Goal: Transaction & Acquisition: Purchase product/service

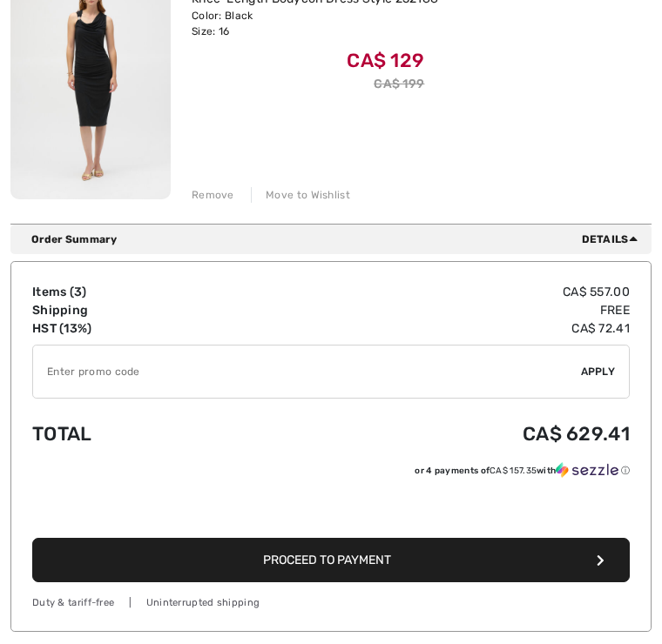
scroll to position [838, 0]
click at [446, 372] on input "TEXT" at bounding box center [307, 372] width 548 height 52
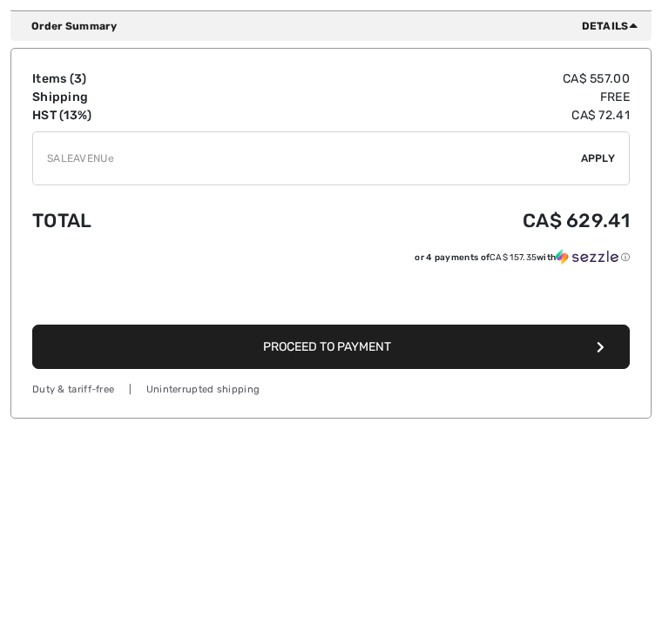
type input "SALEAVENUE"
click at [601, 364] on span "Apply" at bounding box center [598, 372] width 35 height 16
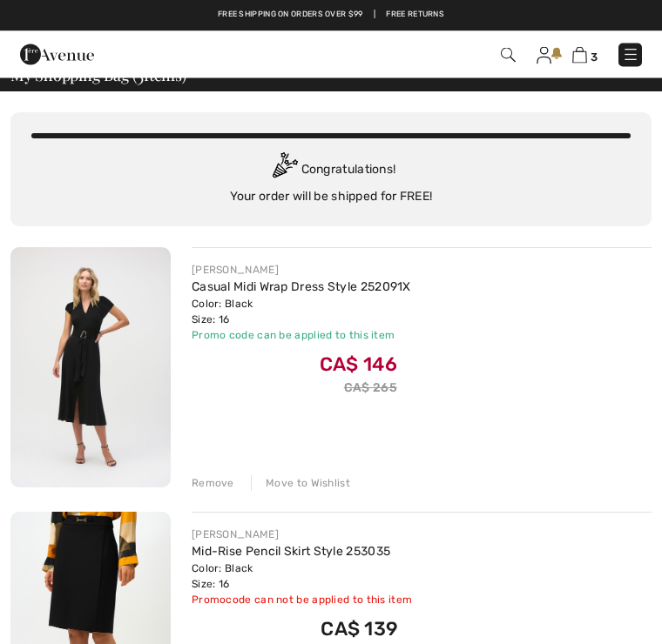
scroll to position [0, 0]
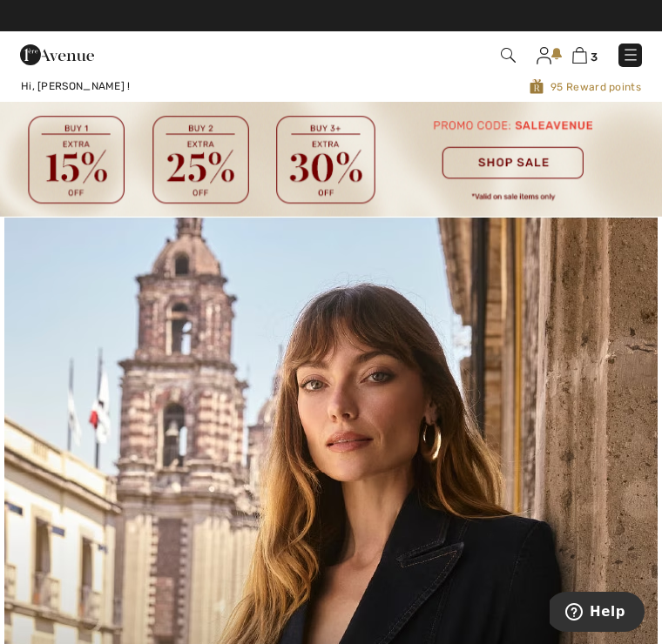
click at [521, 165] on img at bounding box center [331, 159] width 662 height 115
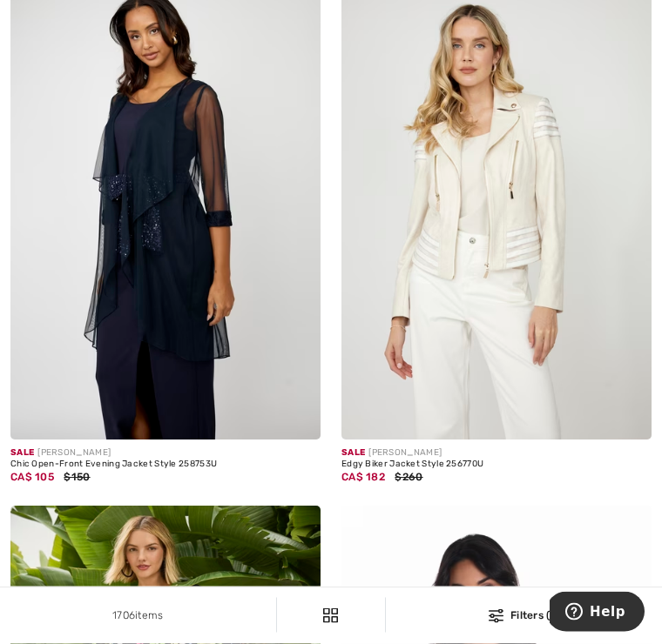
scroll to position [325, 0]
click at [201, 229] on img at bounding box center [165, 207] width 310 height 465
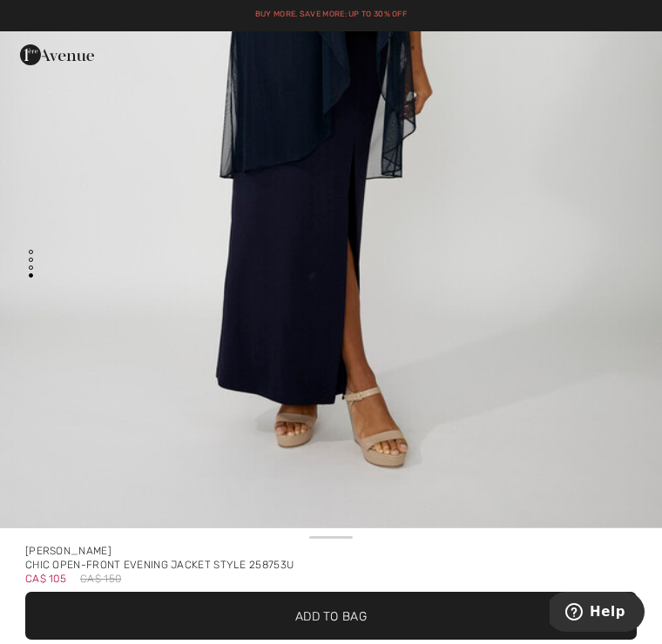
scroll to position [3433, 0]
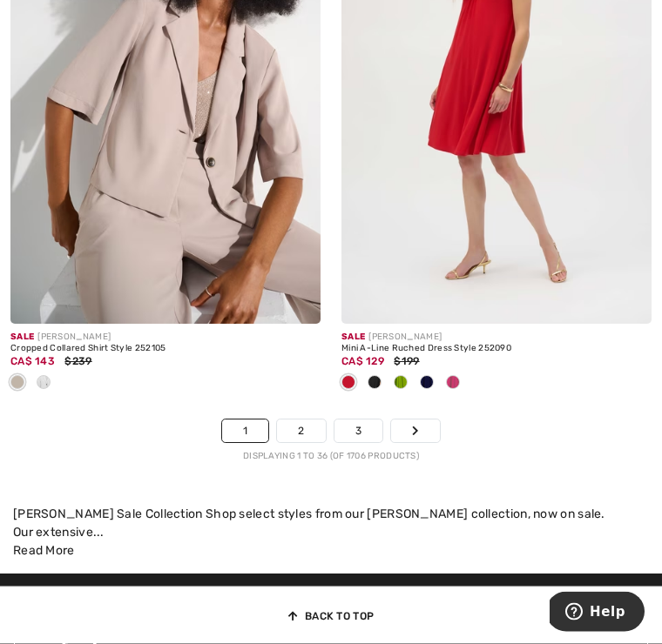
scroll to position [9954, 0]
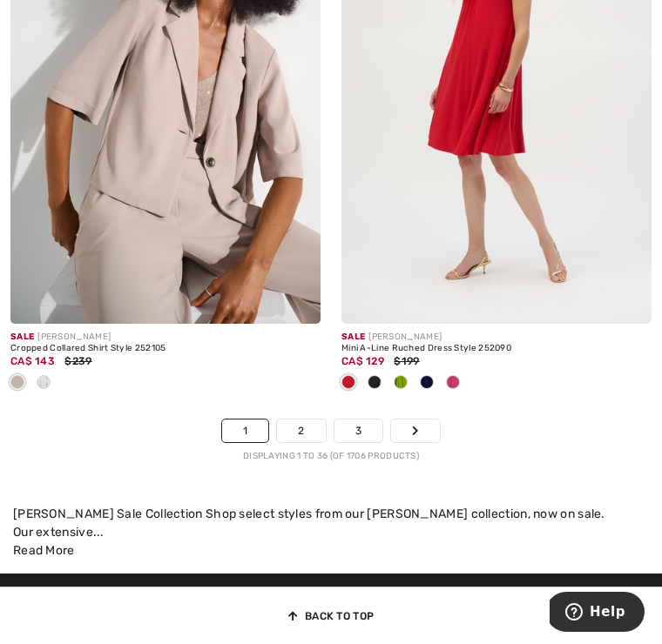
click at [302, 421] on link "2" at bounding box center [301, 431] width 48 height 23
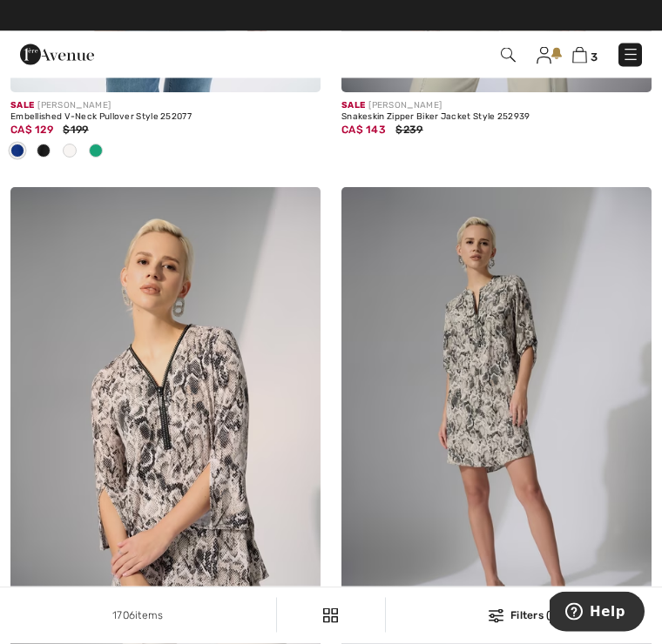
scroll to position [672, 0]
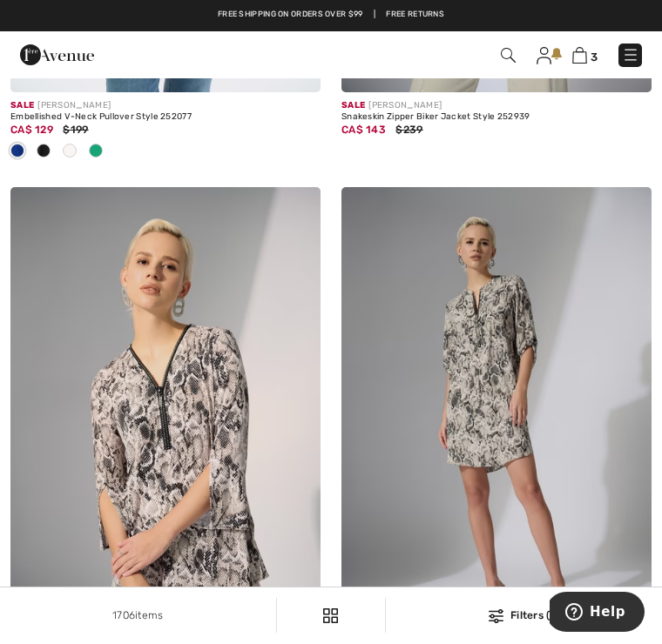
click at [509, 54] on img at bounding box center [508, 55] width 15 height 15
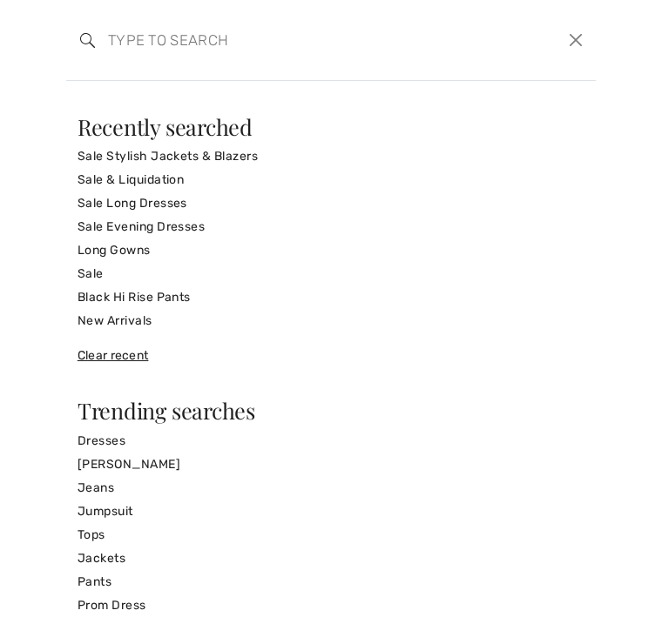
click at [232, 159] on link "Sale Stylish Jackets & Blazers" at bounding box center [330, 157] width 507 height 24
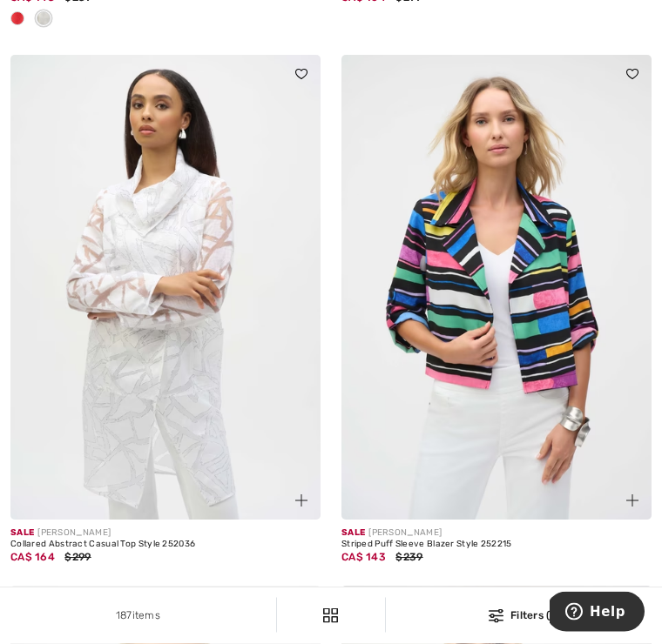
scroll to position [4180, 0]
click at [516, 357] on img at bounding box center [496, 287] width 310 height 465
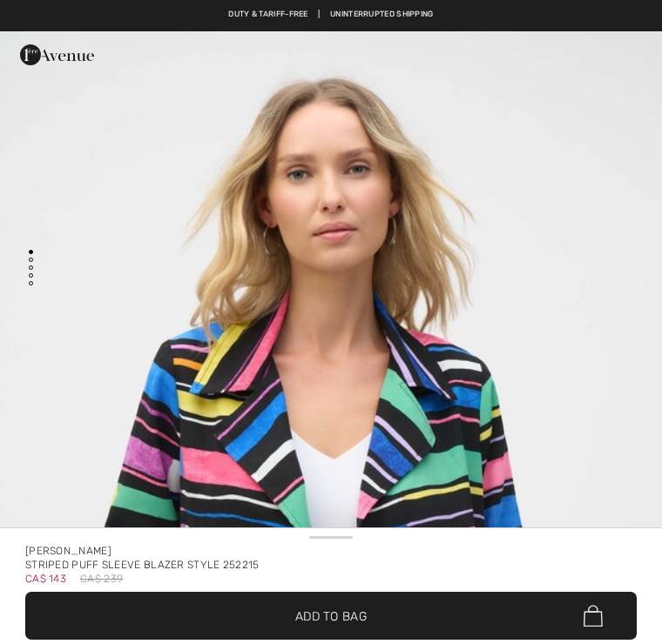
checkbox input "true"
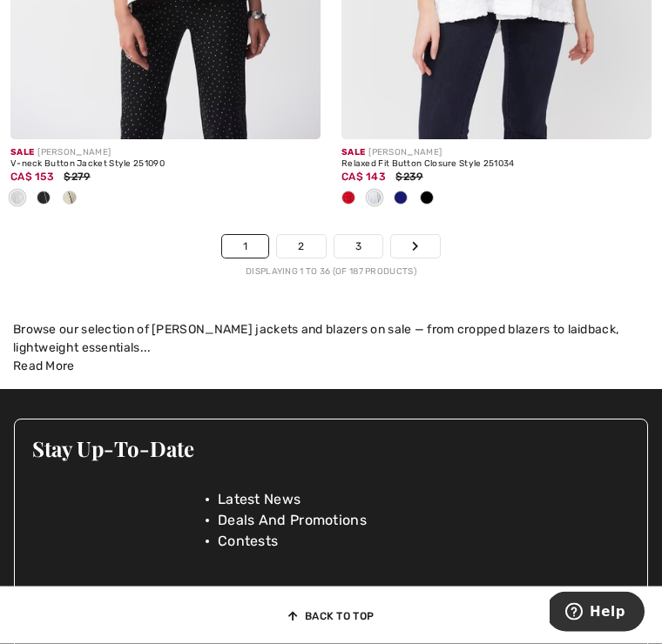
scroll to position [10265, 0]
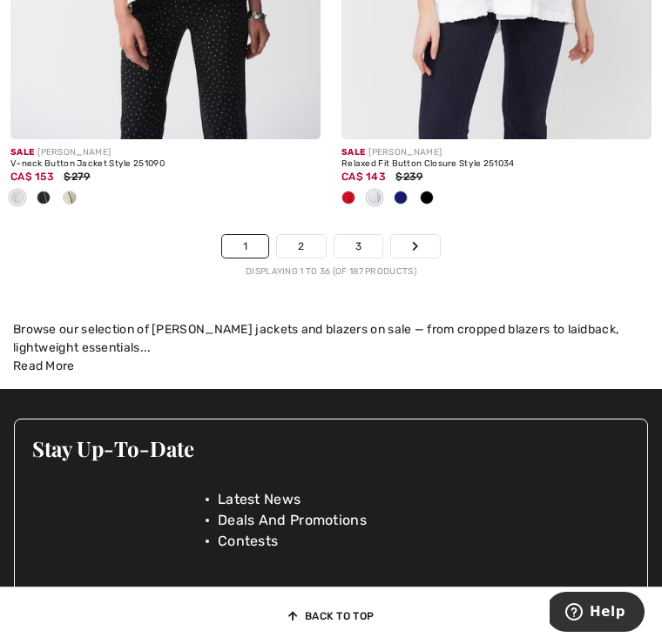
click at [306, 235] on link "2" at bounding box center [301, 246] width 48 height 23
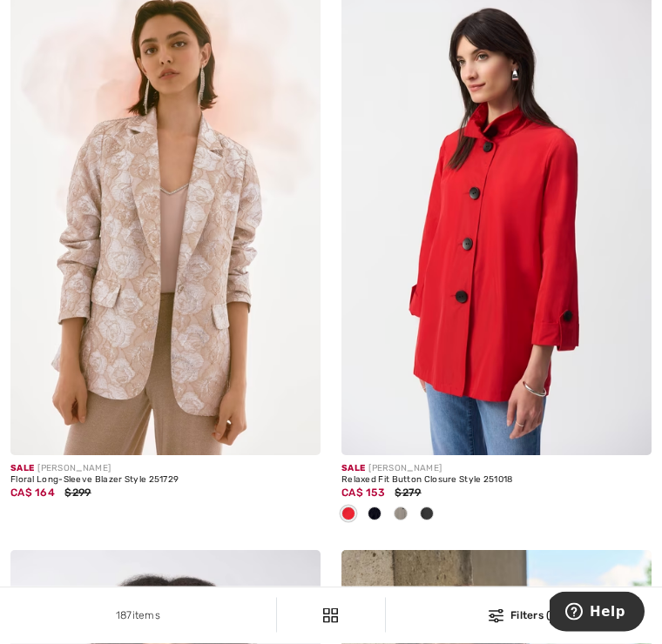
scroll to position [291, 0]
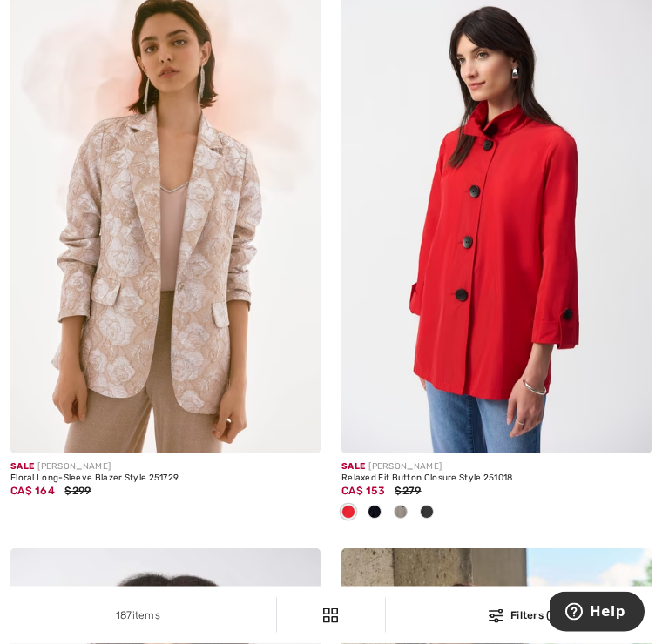
click at [401, 508] on span at bounding box center [401, 513] width 14 height 14
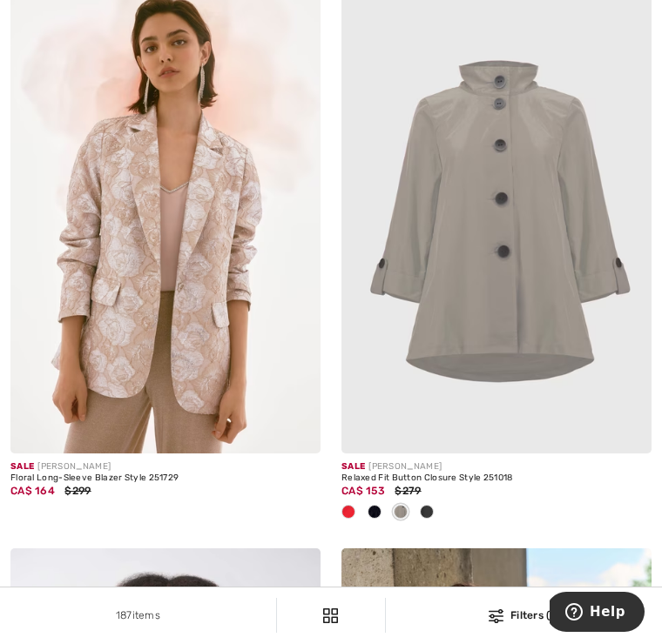
click at [378, 509] on span at bounding box center [374, 512] width 14 height 14
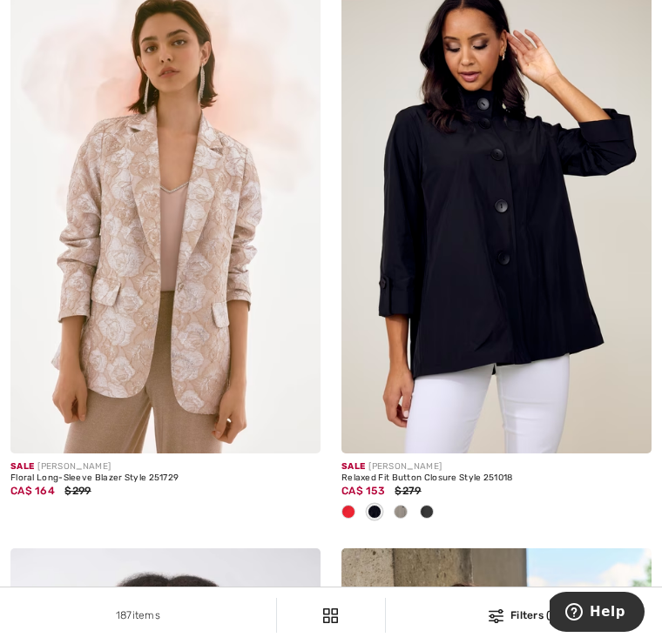
click at [429, 507] on span at bounding box center [427, 512] width 14 height 14
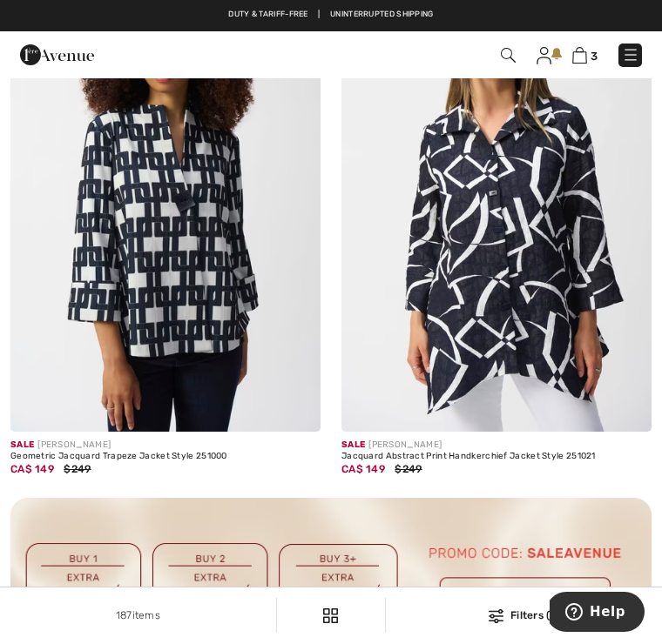
scroll to position [6506, 0]
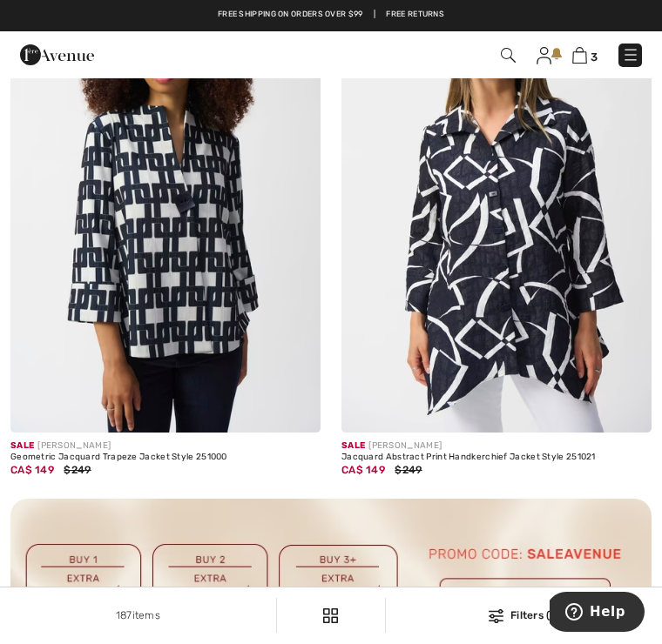
click at [193, 263] on img at bounding box center [165, 200] width 310 height 465
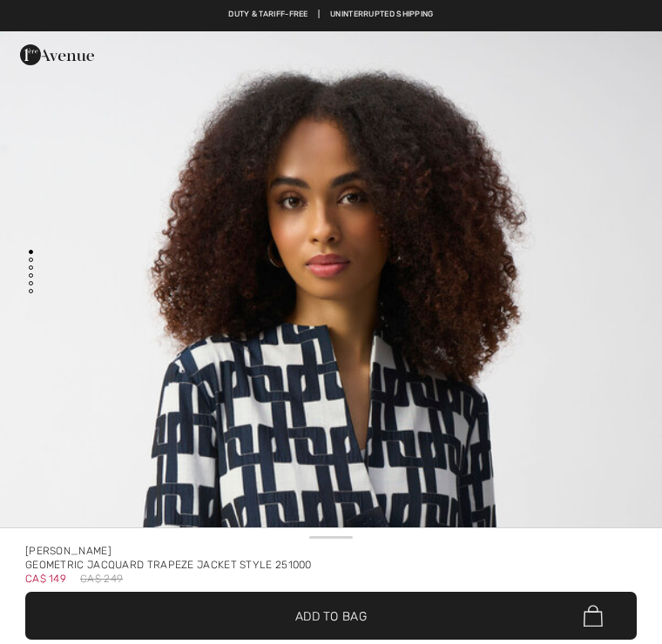
checkbox input "true"
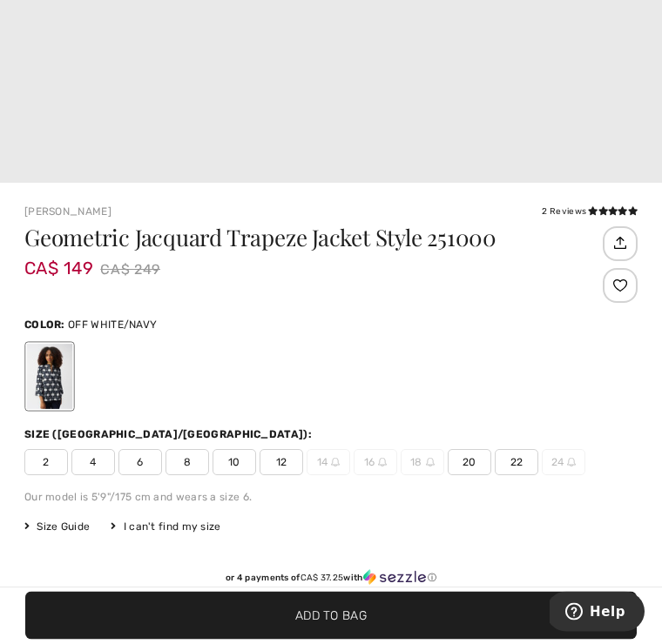
scroll to position [386, 0]
click at [293, 457] on span "12" at bounding box center [281, 462] width 44 height 26
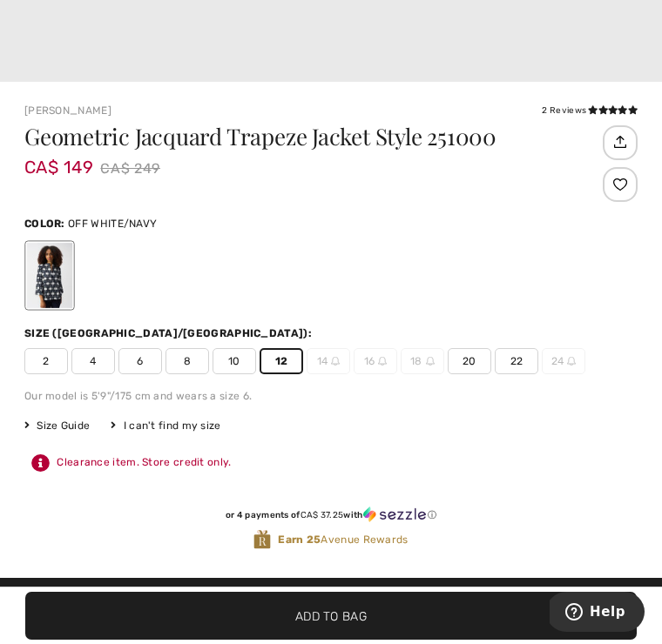
scroll to position [511, 0]
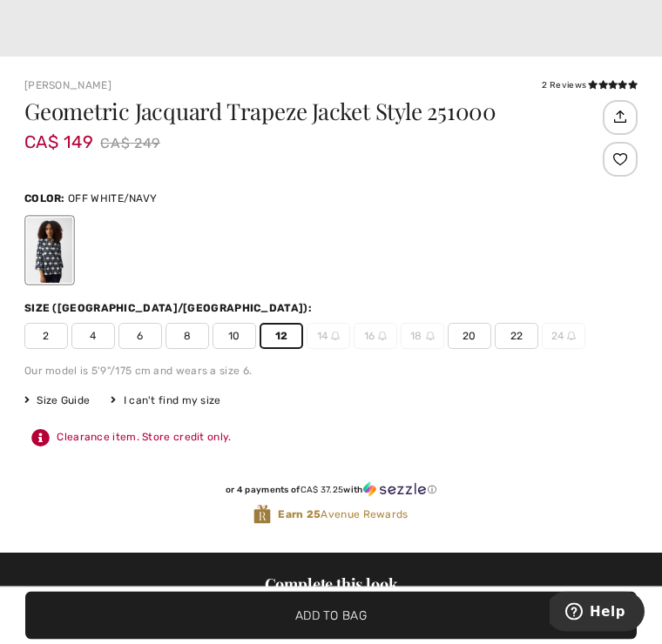
click at [392, 637] on span "✔ Added to Bag Add to Bag" at bounding box center [330, 616] width 611 height 48
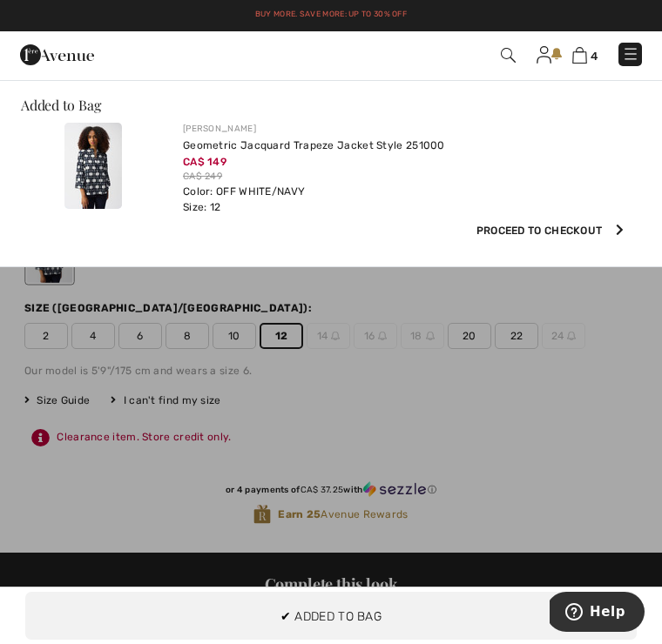
scroll to position [0, 0]
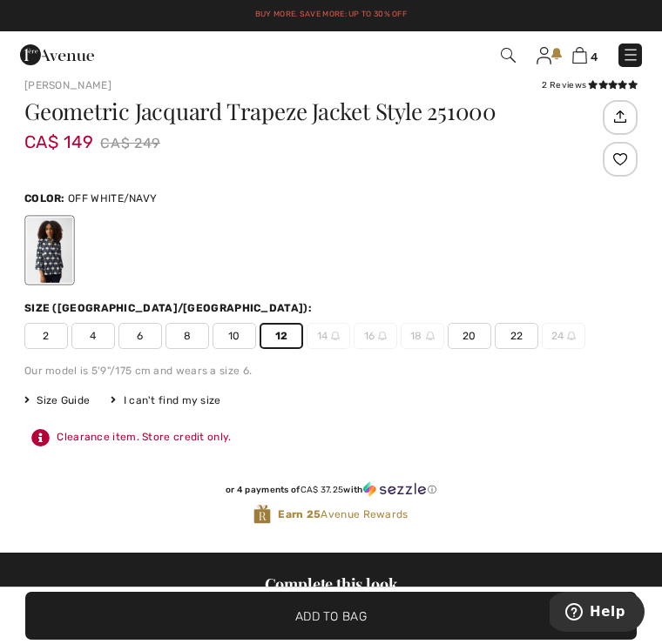
click at [63, 251] on div at bounding box center [49, 250] width 45 height 65
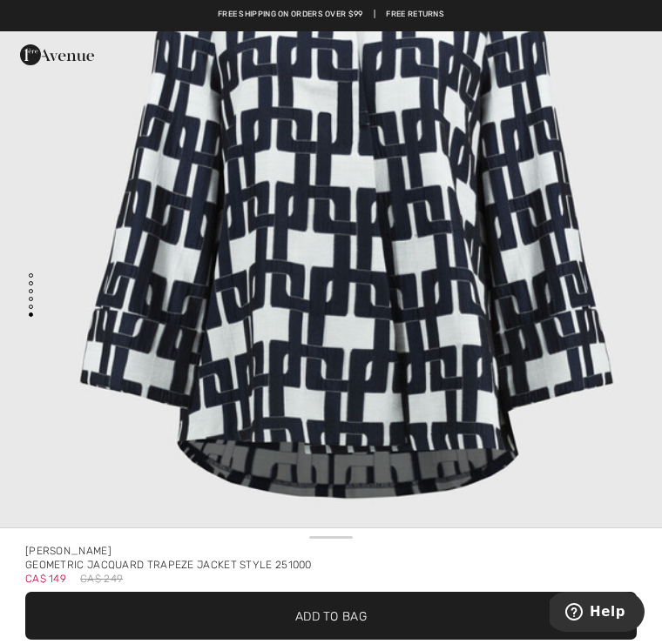
scroll to position [5230, 0]
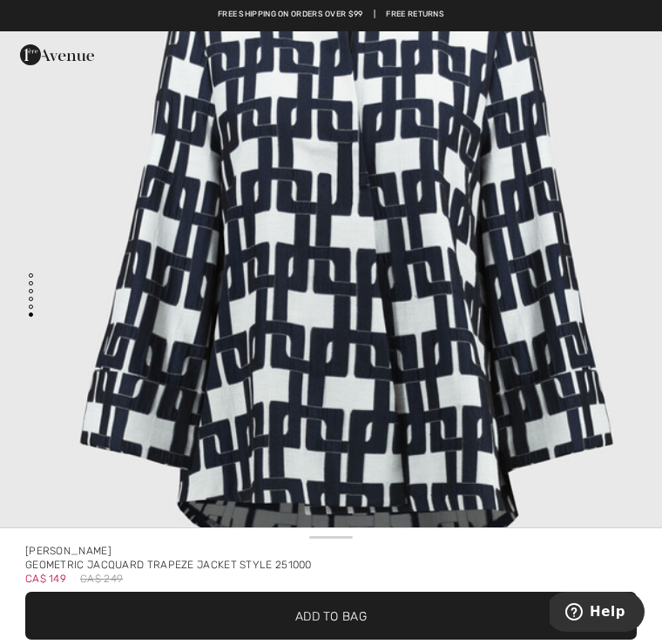
click at [508, 381] on img "5 / 5" at bounding box center [331, 261] width 662 height 993
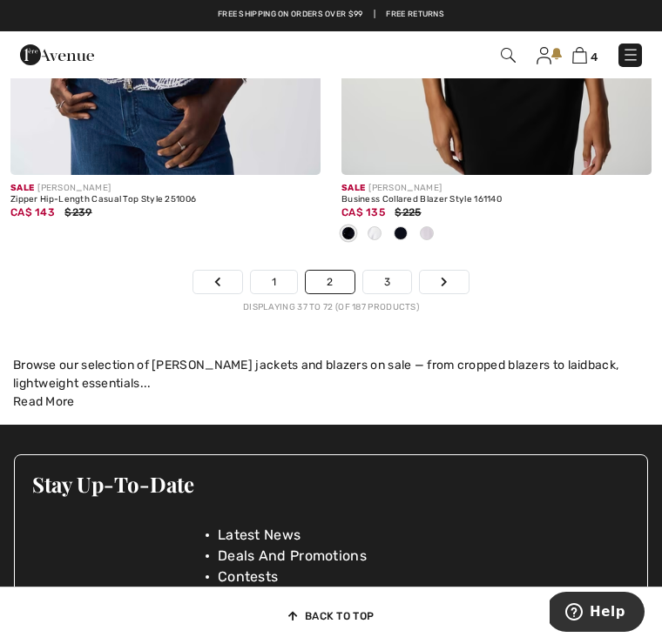
scroll to position [10198, 0]
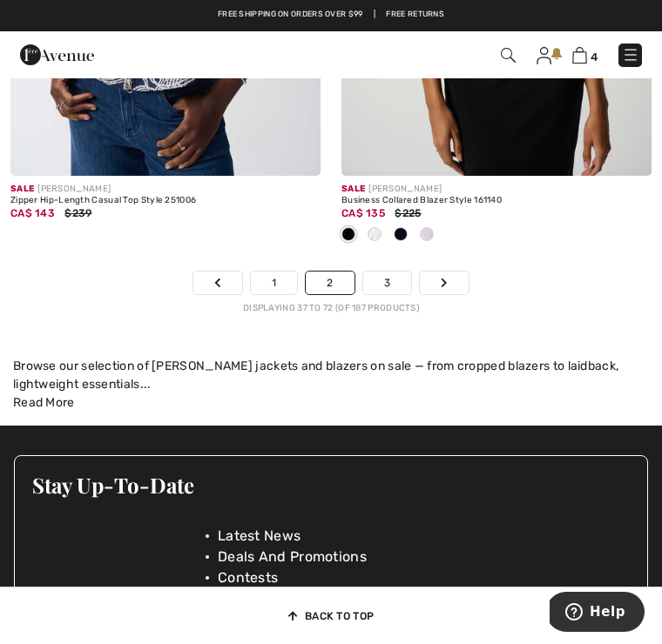
click at [401, 272] on link "3" at bounding box center [387, 283] width 48 height 23
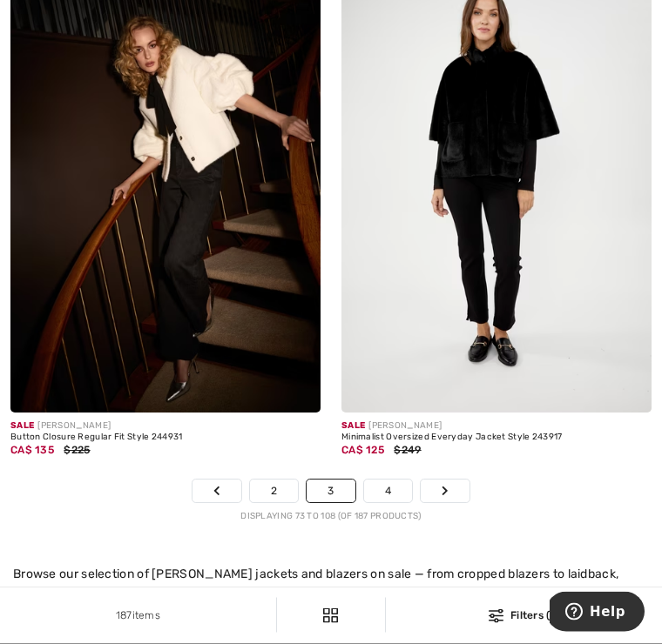
scroll to position [9789, 0]
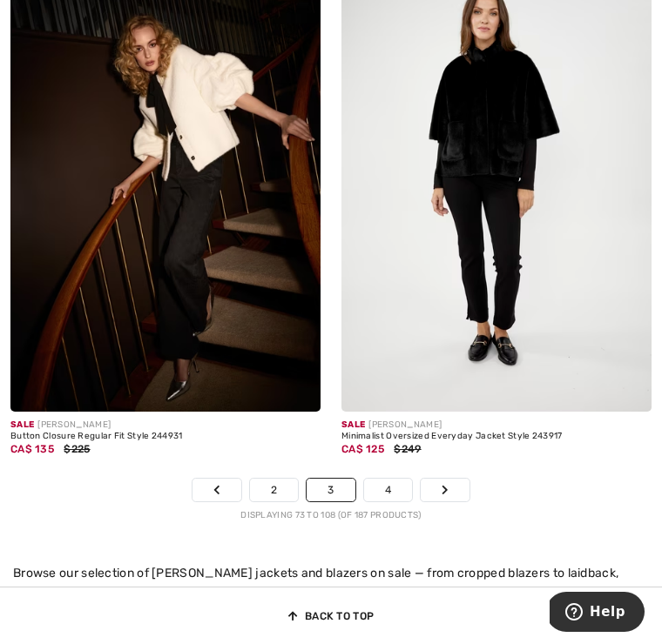
click at [396, 485] on link "4" at bounding box center [388, 490] width 48 height 23
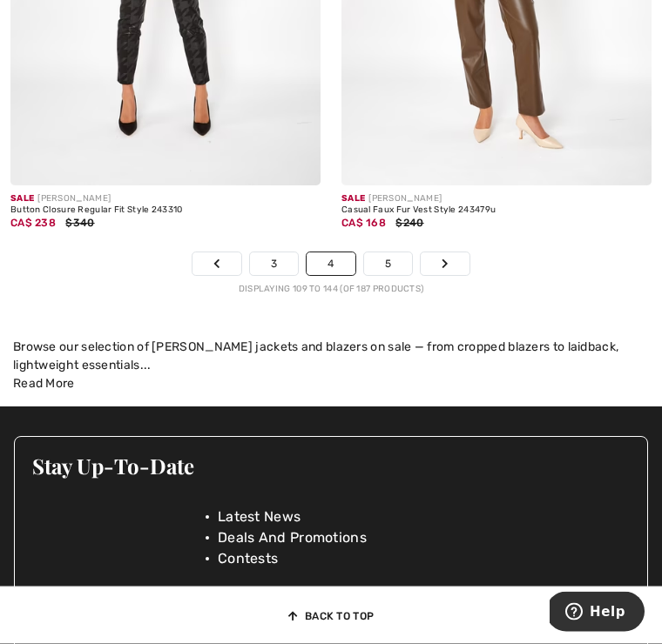
scroll to position [10102, 0]
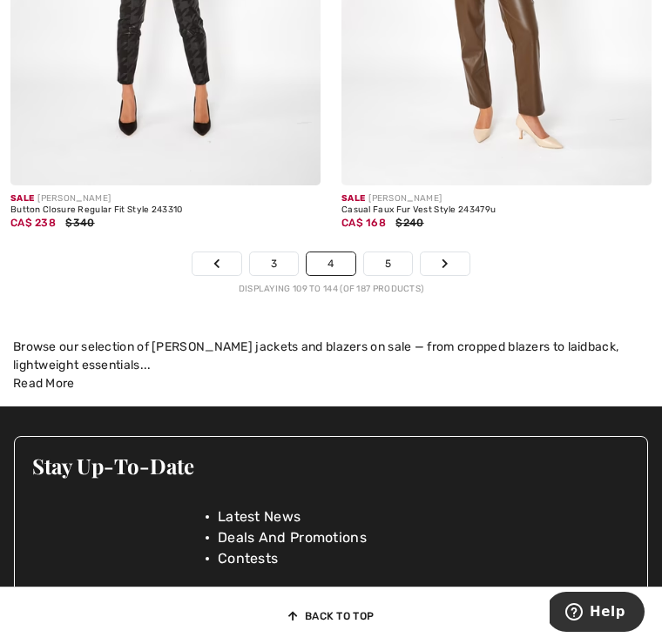
click at [397, 259] on link "5" at bounding box center [388, 264] width 48 height 23
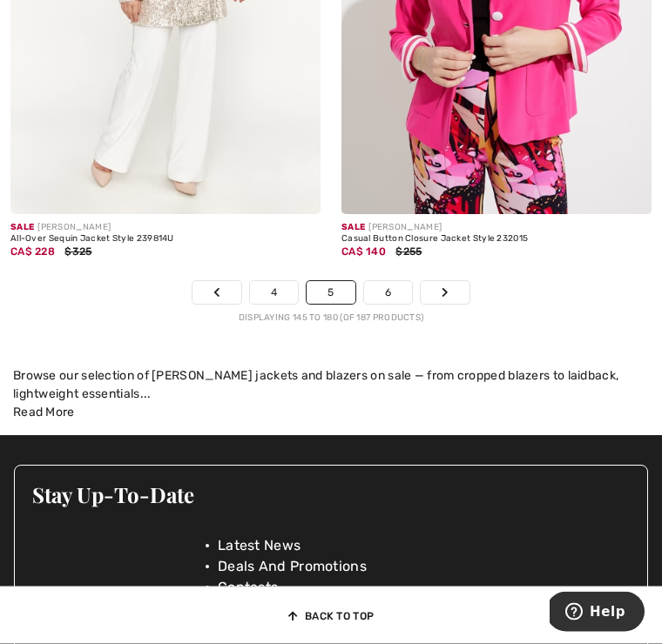
scroll to position [10073, 0]
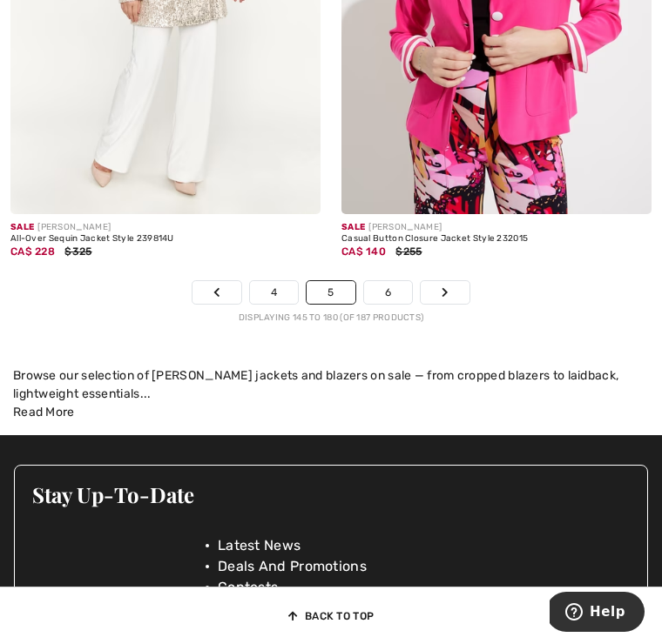
click at [391, 283] on link "6" at bounding box center [388, 292] width 48 height 23
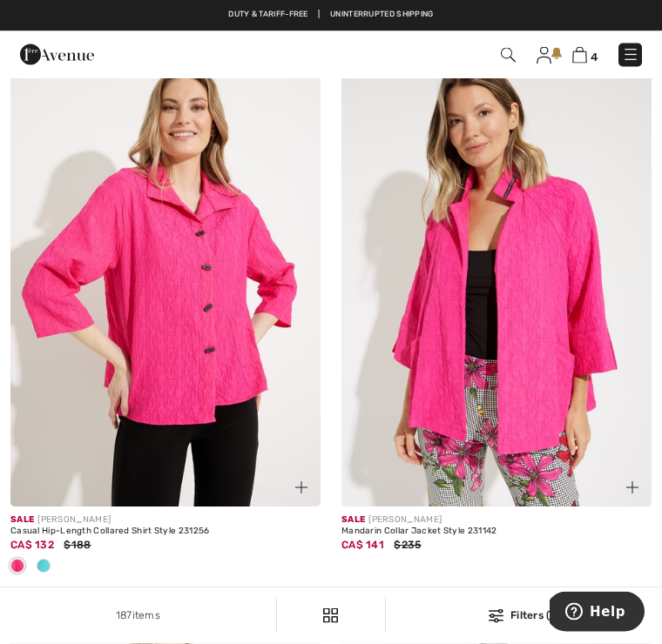
scroll to position [770, 0]
click at [512, 57] on img at bounding box center [508, 55] width 15 height 15
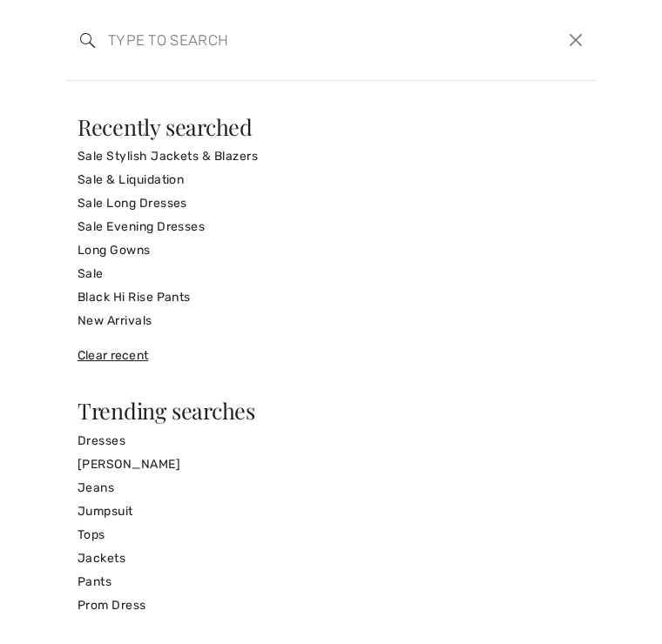
click at [176, 37] on input "search" at bounding box center [276, 40] width 362 height 52
click at [152, 35] on input "search" at bounding box center [276, 40] width 362 height 52
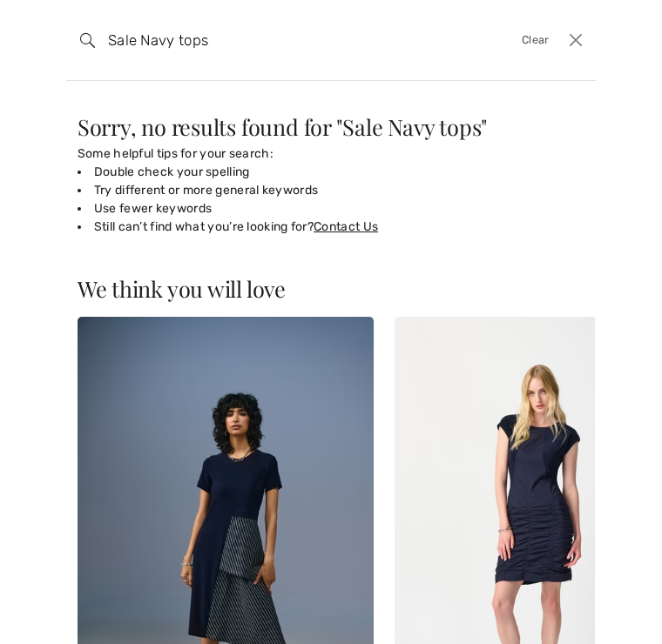
type input "Sale Navy tops"
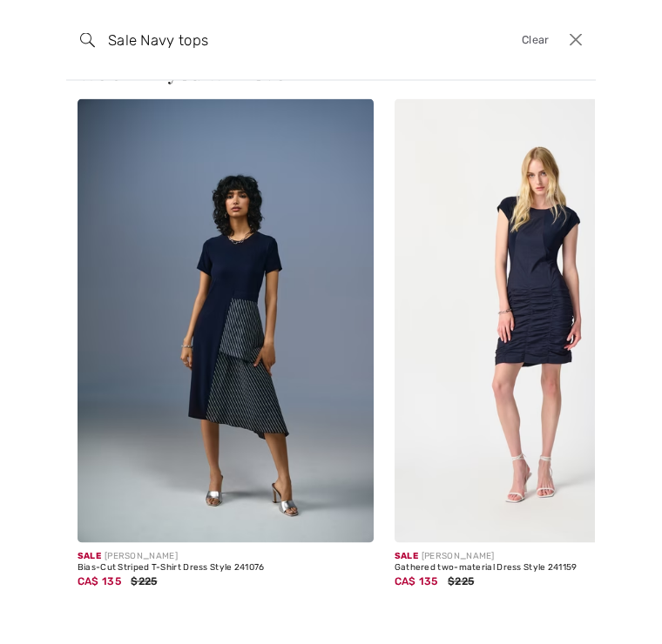
scroll to position [770, 0]
click at [559, 320] on img at bounding box center [542, 321] width 296 height 444
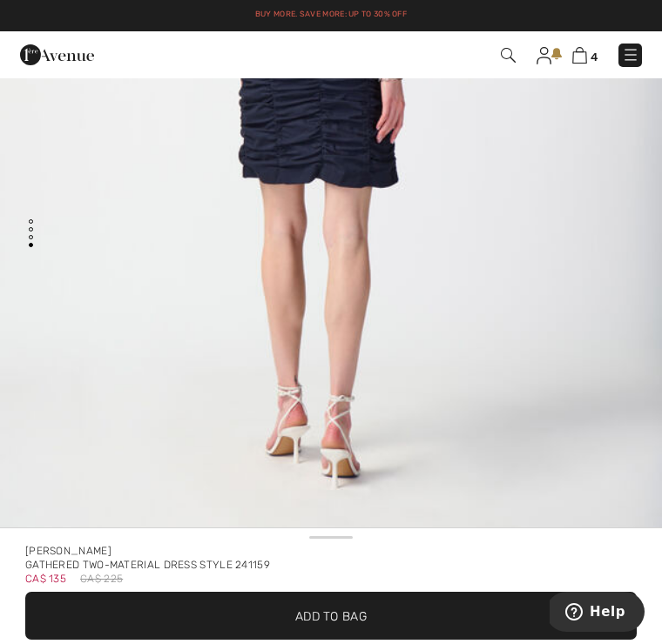
scroll to position [15, 0]
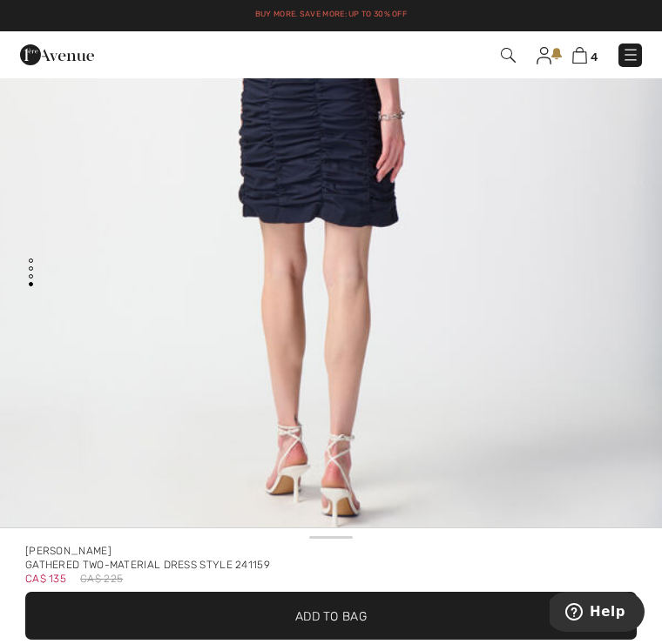
click at [505, 61] on img at bounding box center [508, 55] width 15 height 15
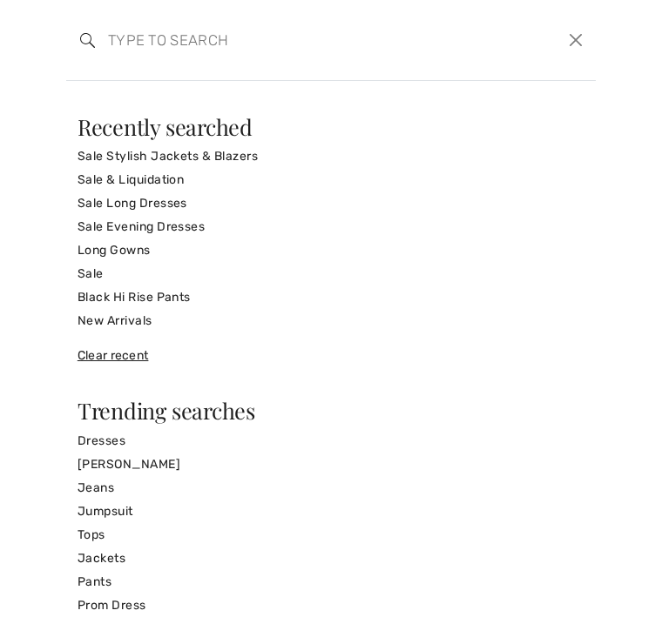
click at [506, 81] on div "We think you will love New [PERSON_NAME] Cropped Blazer with Jewels Style 25493…" at bounding box center [331, 362] width 662 height 563
click at [513, 81] on div "We think you will love New JOSEPH RIBKOFF Cropped Blazer with Jewels Style 2549…" at bounding box center [331, 362] width 662 height 563
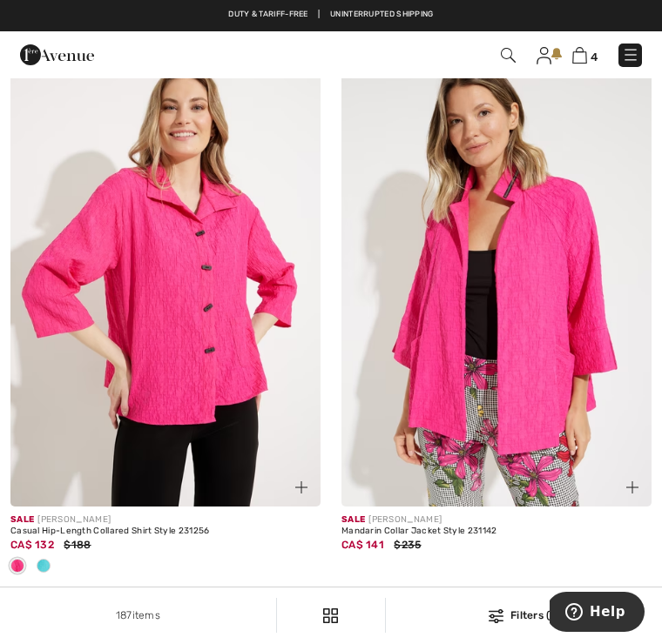
click at [501, 61] on img at bounding box center [508, 55] width 15 height 15
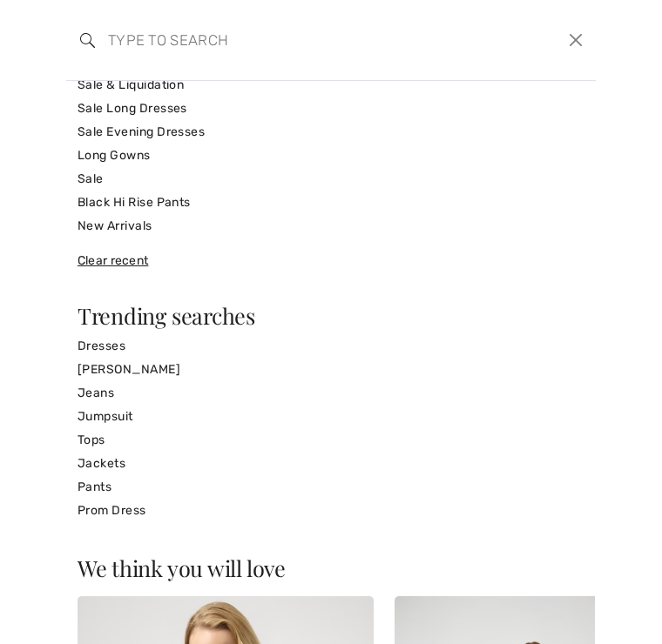
scroll to position [89, 0]
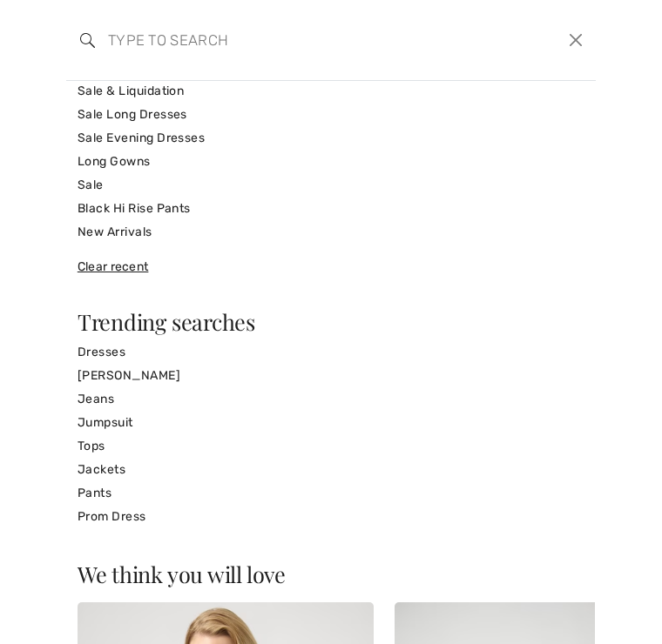
click at [92, 443] on link "Tops" at bounding box center [330, 447] width 507 height 24
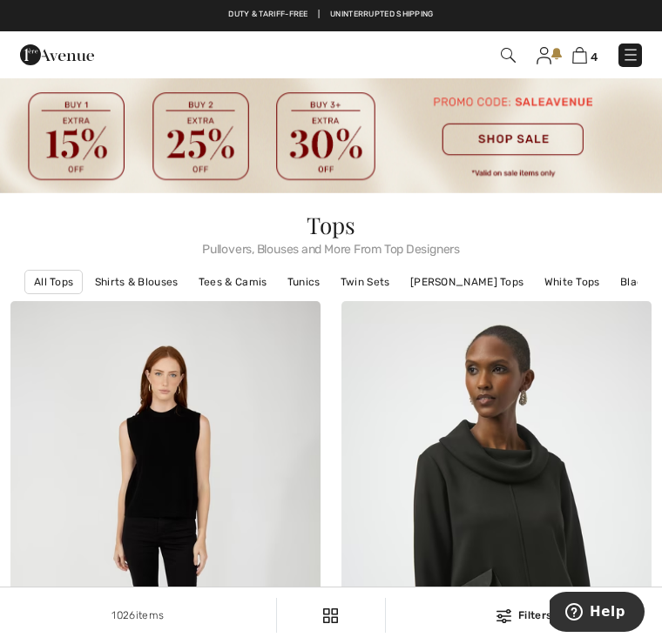
click at [512, 51] on img at bounding box center [508, 55] width 15 height 15
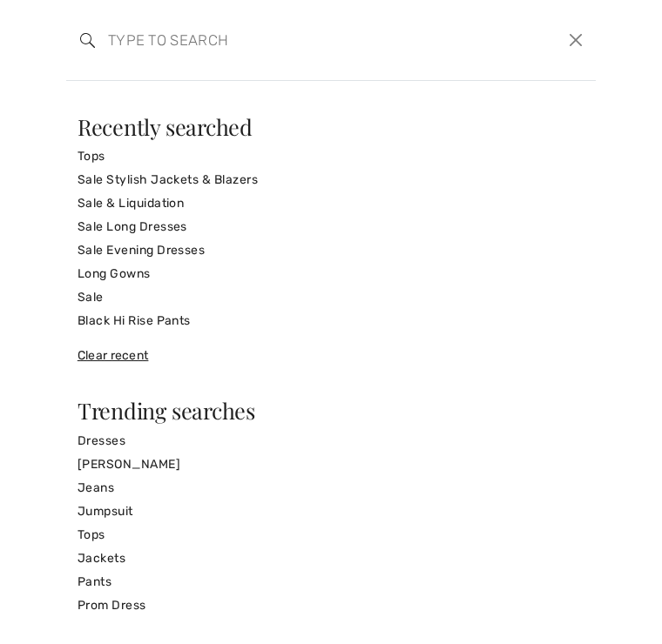
click at [169, 61] on input "search" at bounding box center [276, 40] width 362 height 52
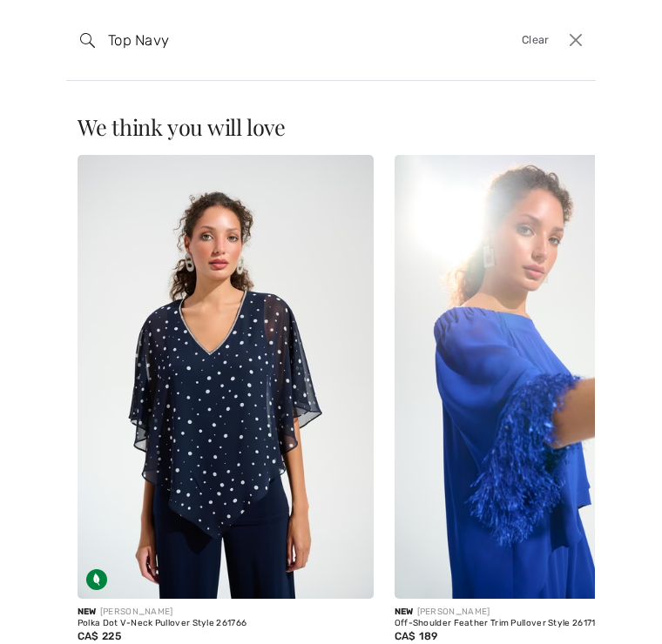
type input "Top Navy"
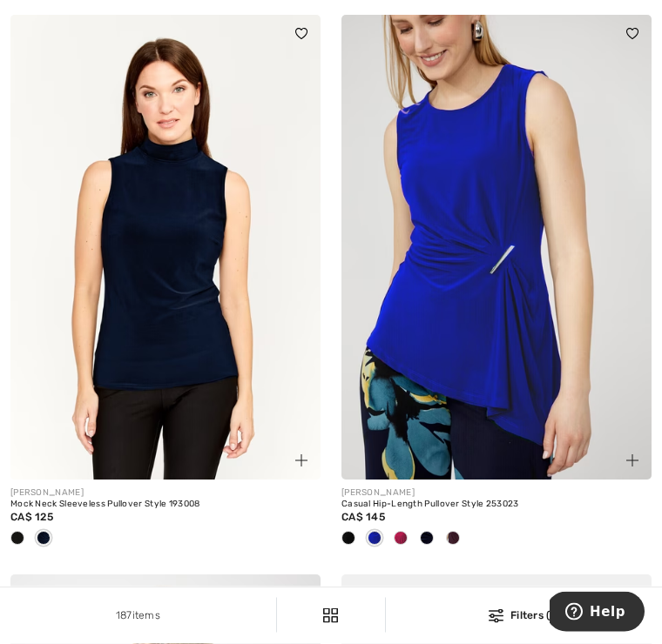
scroll to position [7825, 0]
click at [349, 533] on span at bounding box center [348, 538] width 14 height 14
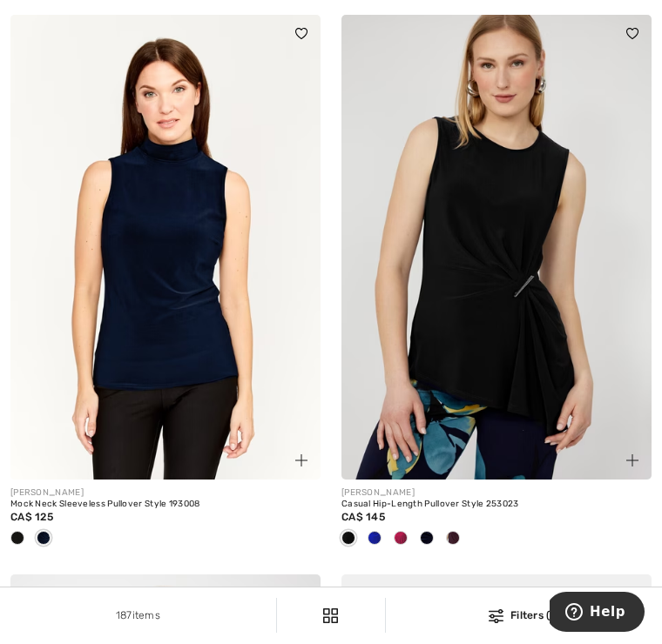
click at [428, 531] on span at bounding box center [427, 538] width 14 height 14
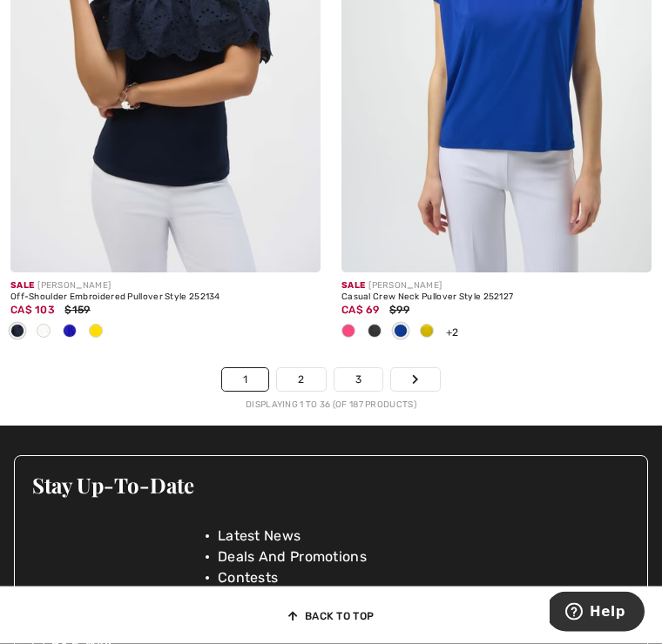
scroll to position [10265, 0]
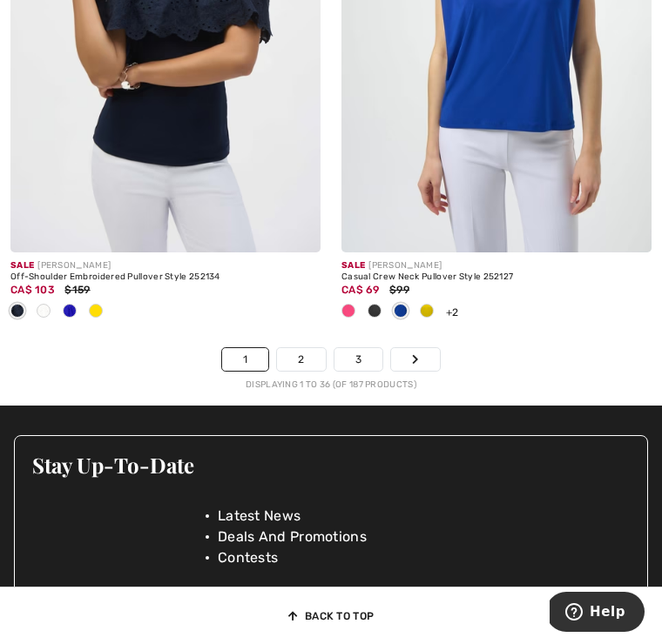
click at [308, 355] on link "2" at bounding box center [301, 359] width 48 height 23
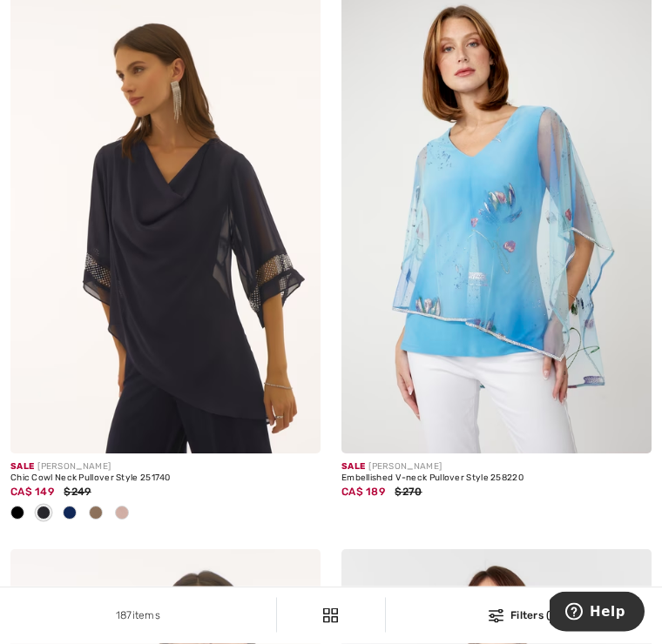
scroll to position [7290, 0]
click at [227, 292] on img at bounding box center [165, 221] width 310 height 465
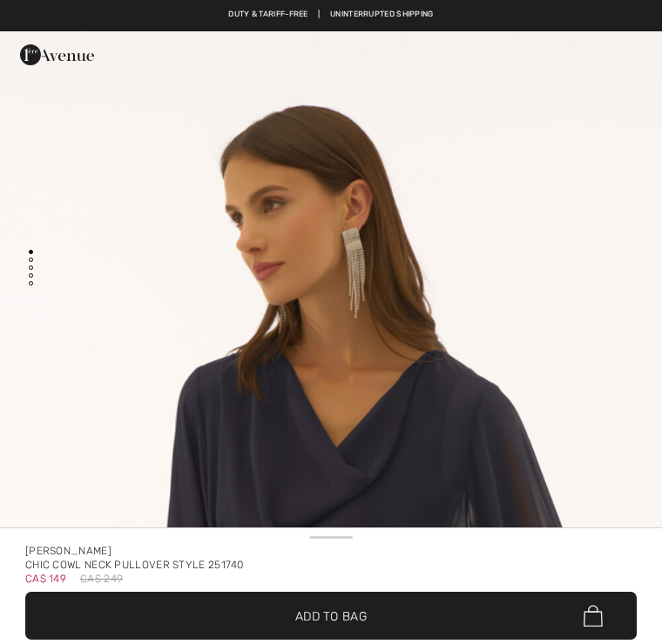
checkbox input "true"
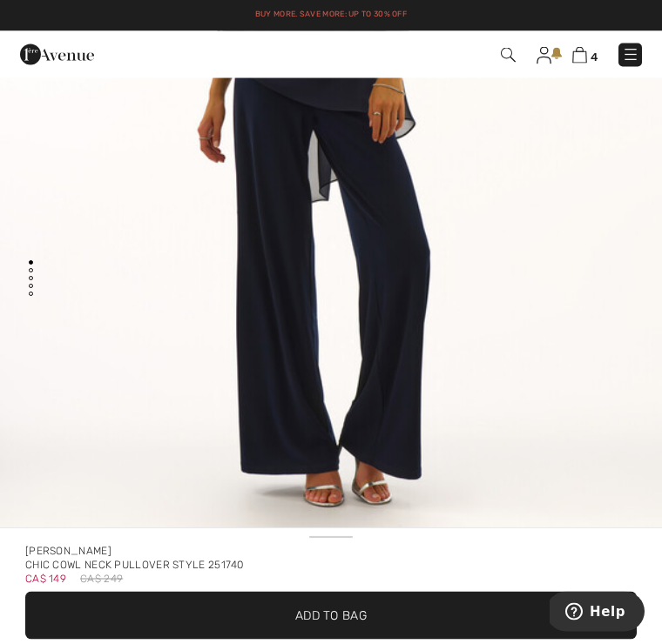
scroll to position [1, 0]
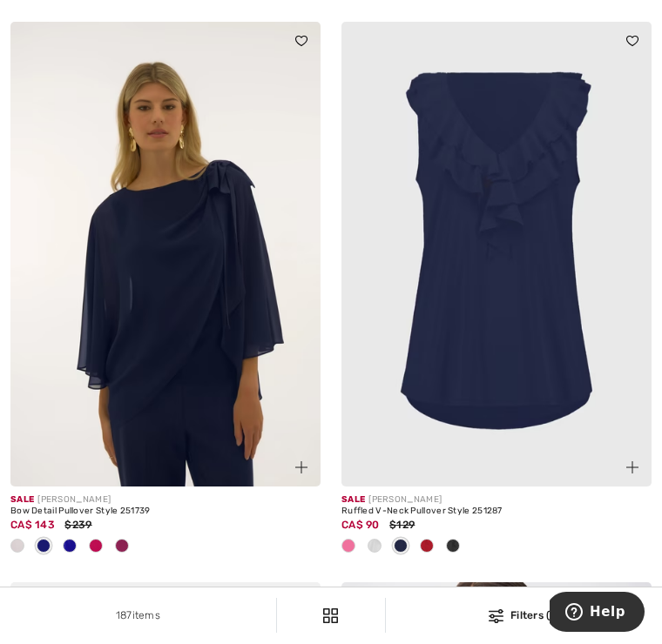
scroll to position [8417, 0]
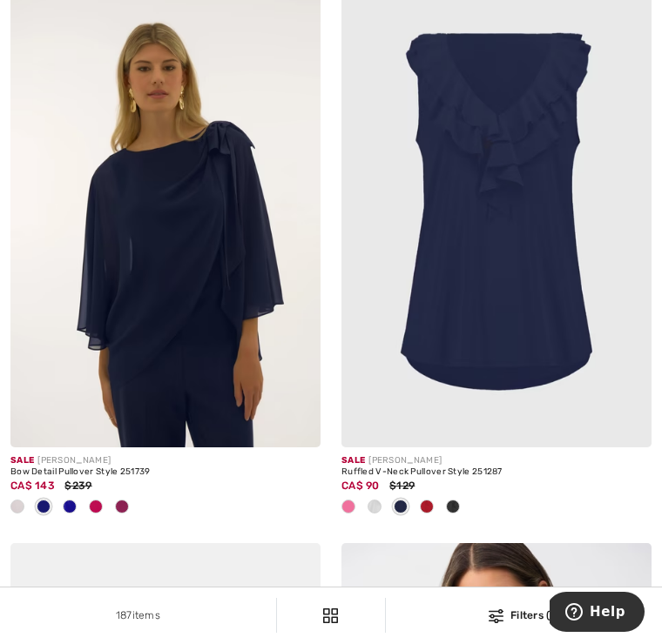
click at [253, 281] on img at bounding box center [165, 215] width 310 height 465
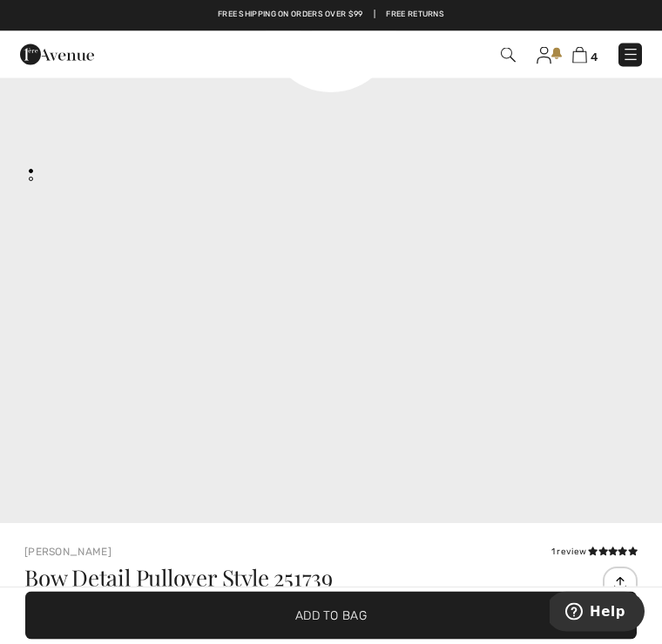
scroll to position [95, 0]
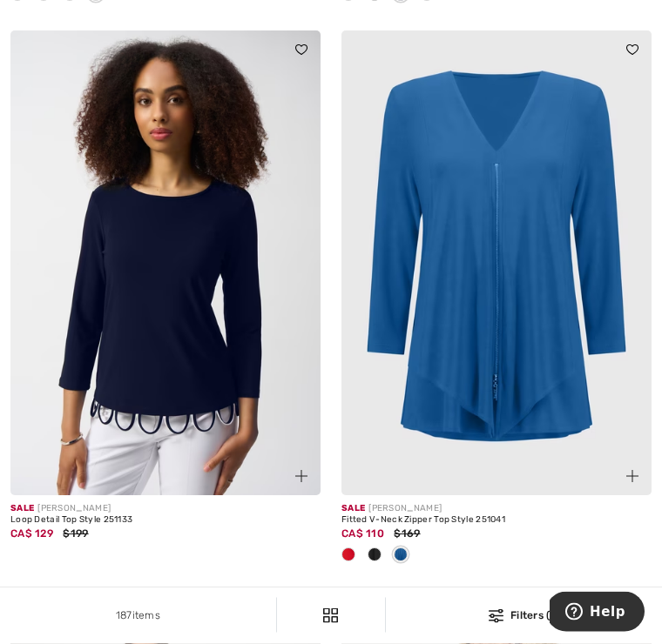
scroll to position [9490, 0]
click at [191, 322] on img at bounding box center [165, 262] width 310 height 465
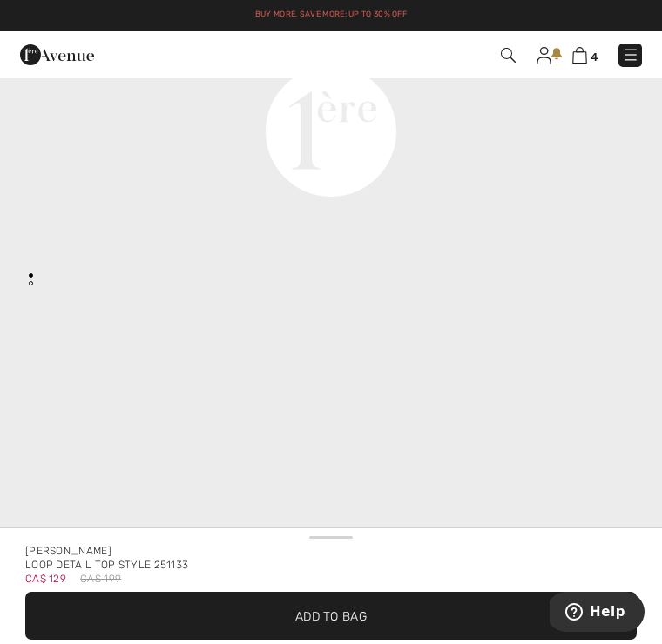
scroll to position [1578, 0]
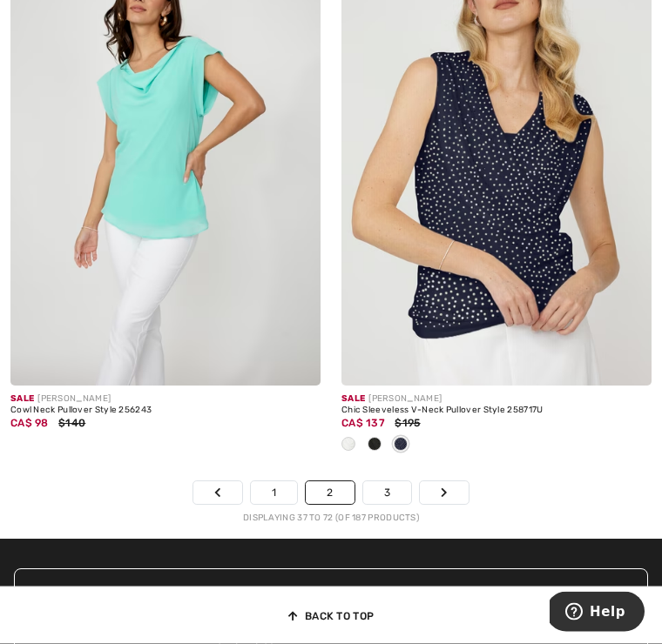
scroll to position [10160, 0]
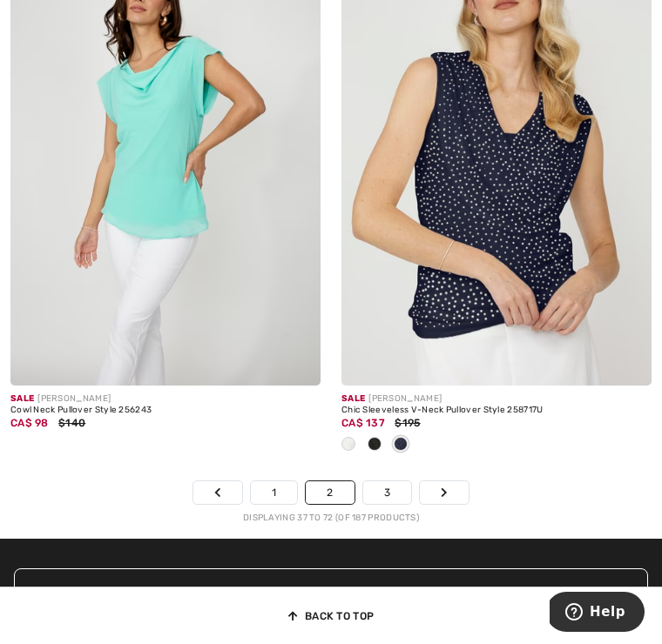
click at [388, 484] on link "3" at bounding box center [387, 493] width 48 height 23
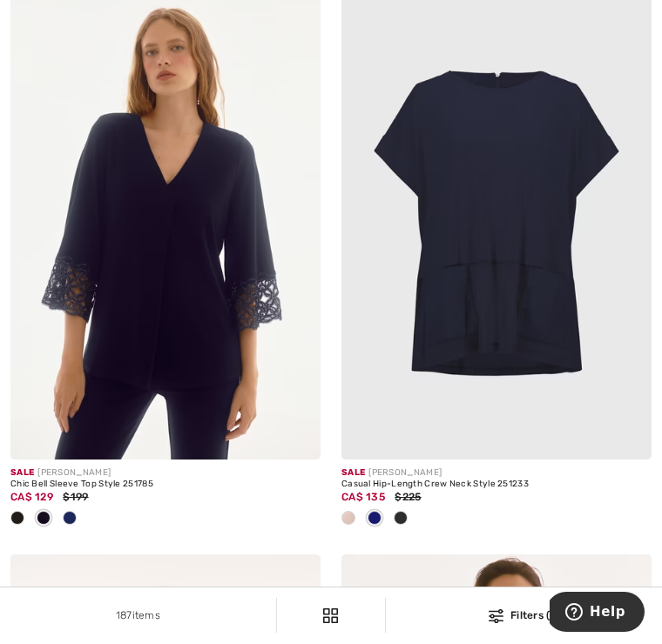
scroll to position [287, 0]
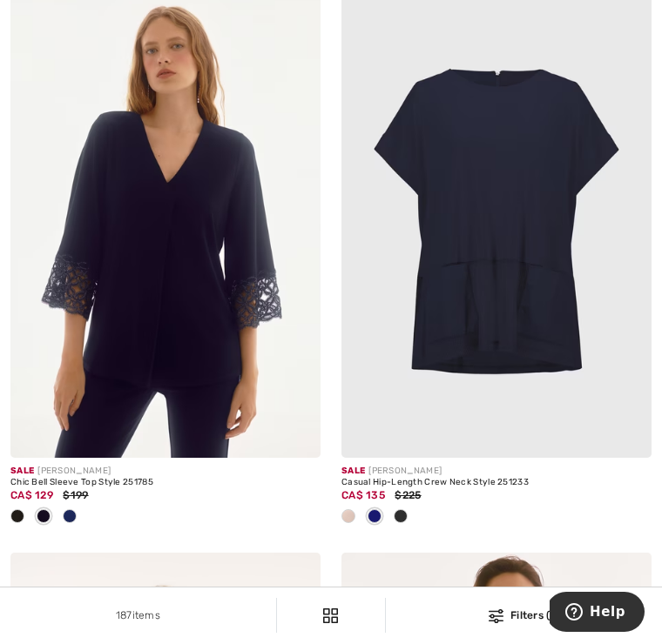
click at [204, 349] on img at bounding box center [165, 225] width 310 height 465
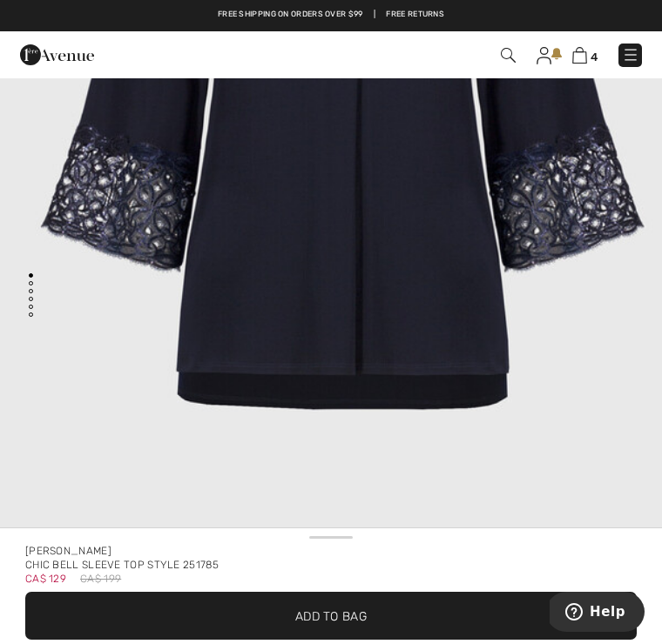
scroll to position [5549, 0]
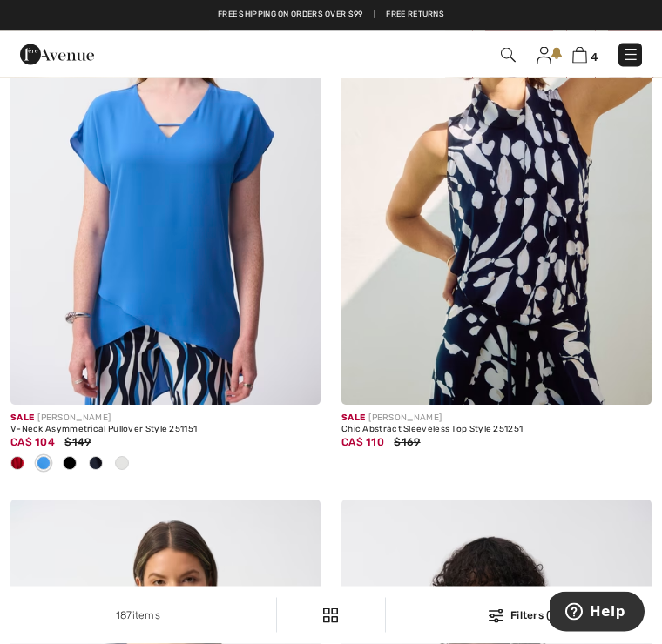
scroll to position [5496, 0]
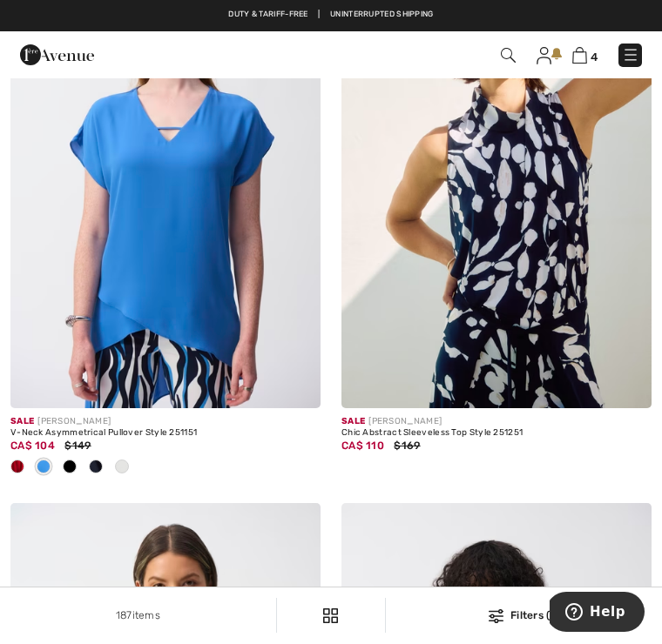
click at [556, 321] on img at bounding box center [496, 175] width 310 height 465
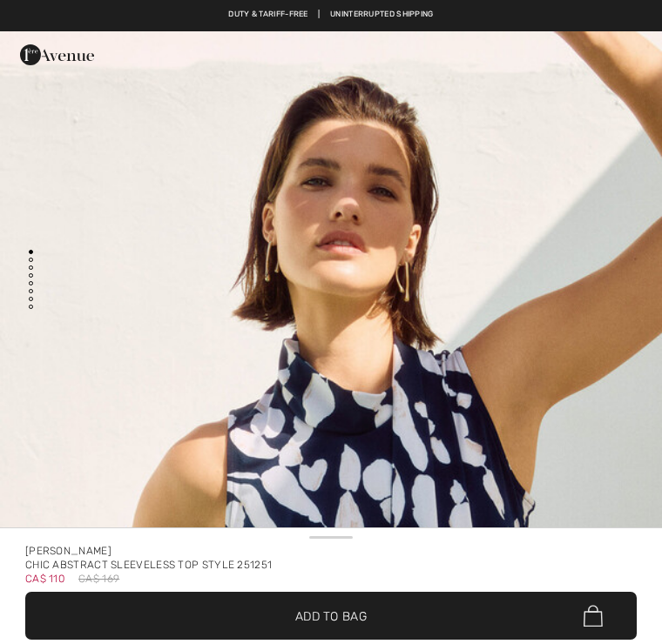
checkbox input "true"
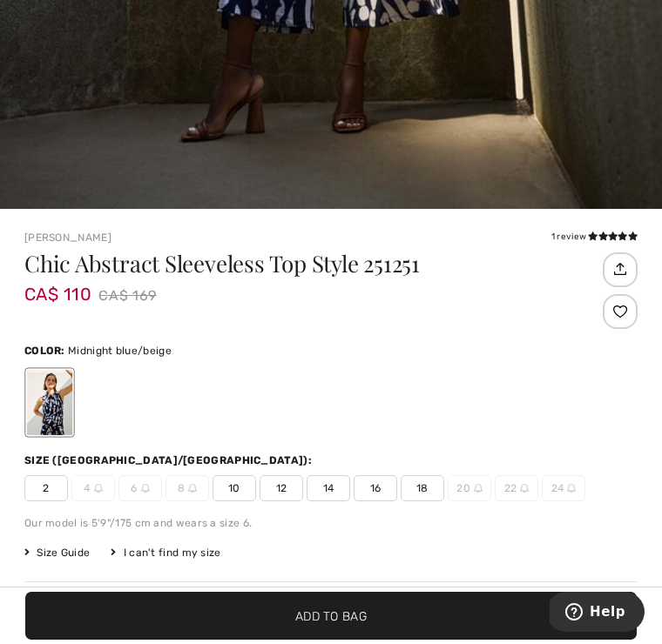
scroll to position [441, 0]
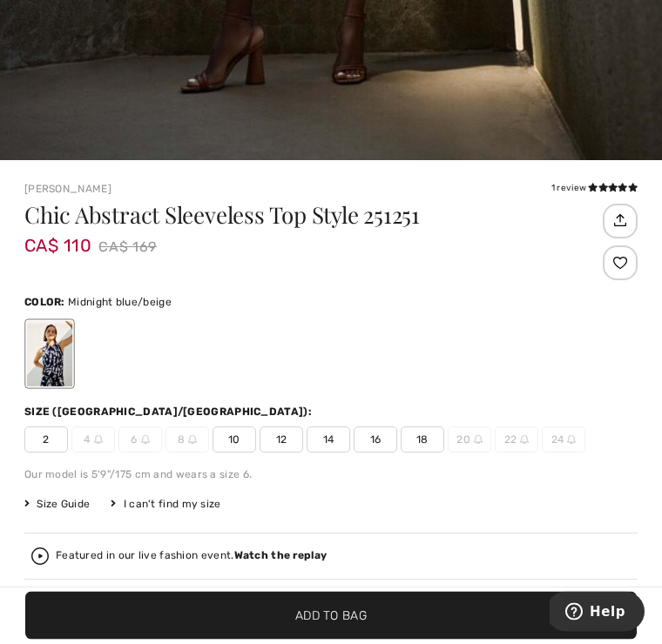
click at [327, 440] on span "14" at bounding box center [329, 441] width 44 height 26
click at [344, 640] on span "✔ Added to Bag Add to Bag" at bounding box center [330, 616] width 611 height 48
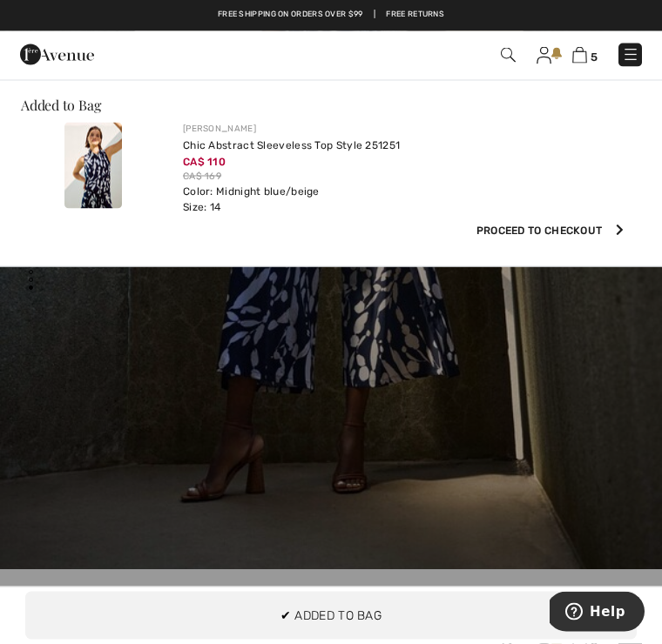
scroll to position [0, 0]
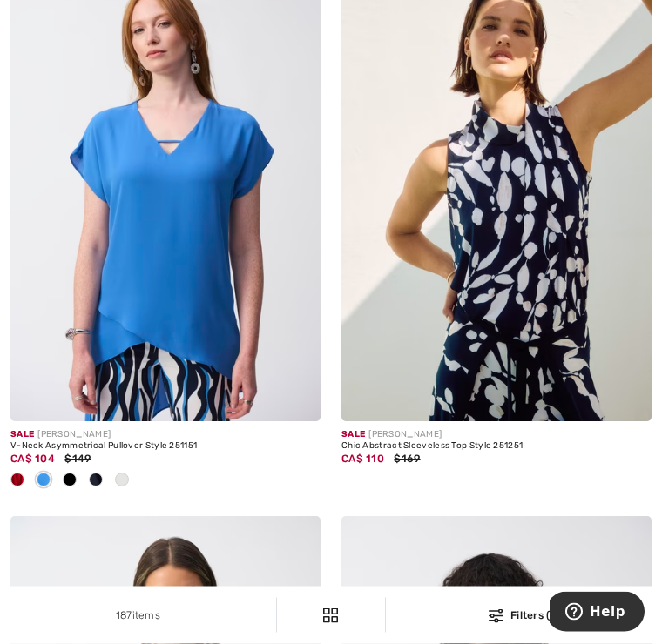
scroll to position [5483, 0]
click at [80, 471] on div at bounding box center [70, 481] width 26 height 29
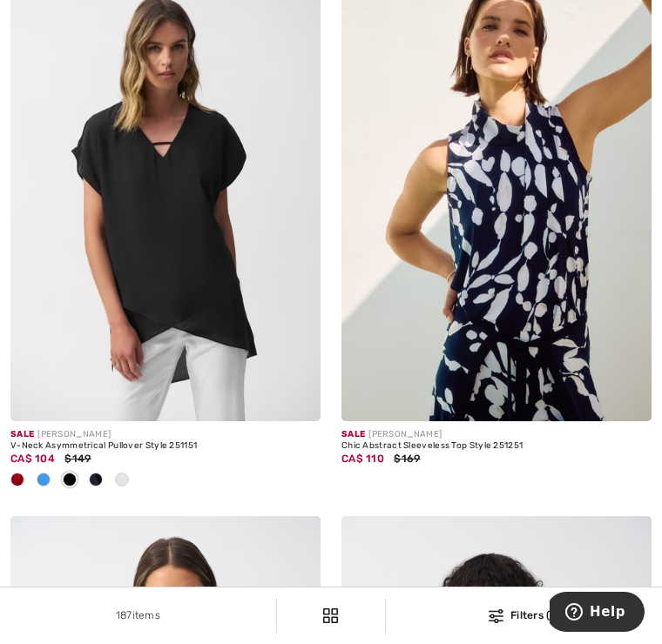
click at [86, 477] on div at bounding box center [96, 481] width 26 height 29
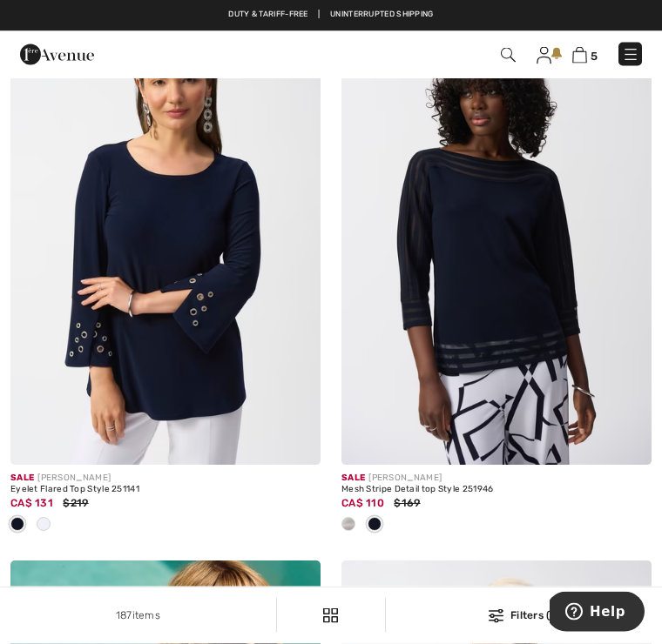
scroll to position [6000, 0]
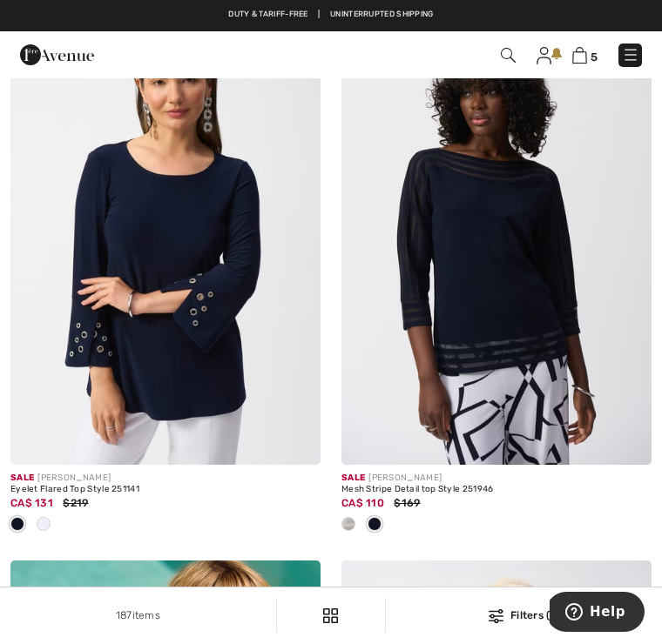
click at [226, 314] on img at bounding box center [165, 232] width 310 height 465
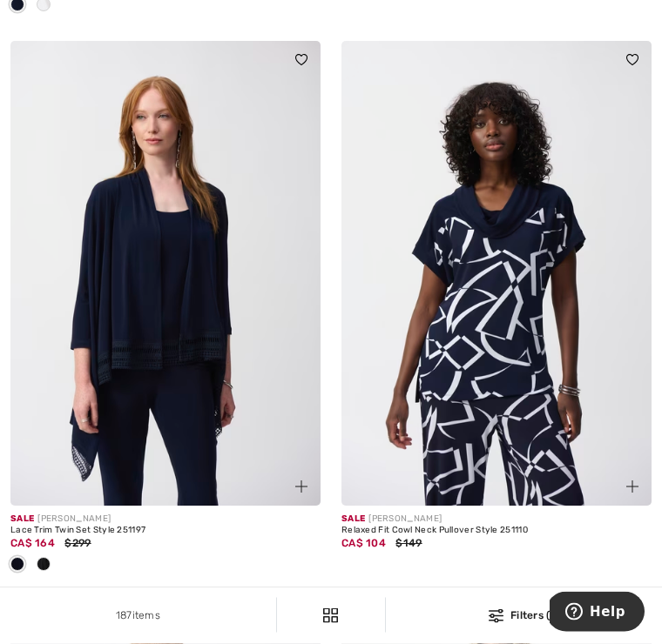
scroll to position [7847, 0]
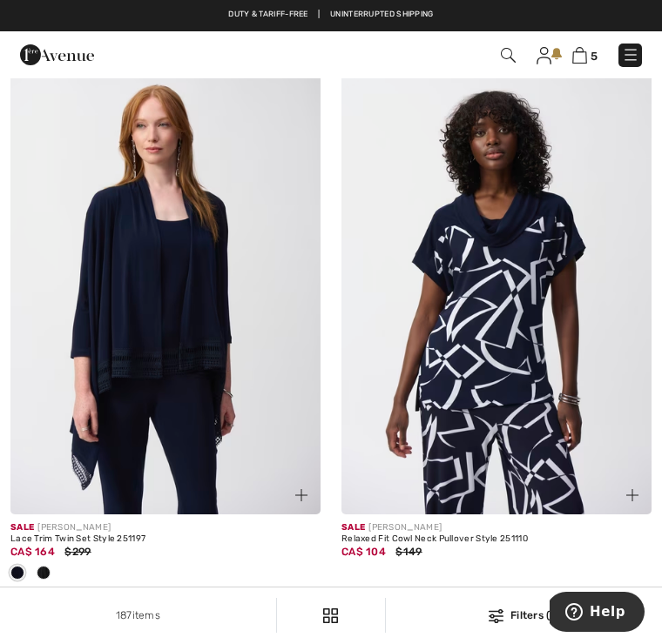
click at [509, 336] on img at bounding box center [496, 282] width 310 height 465
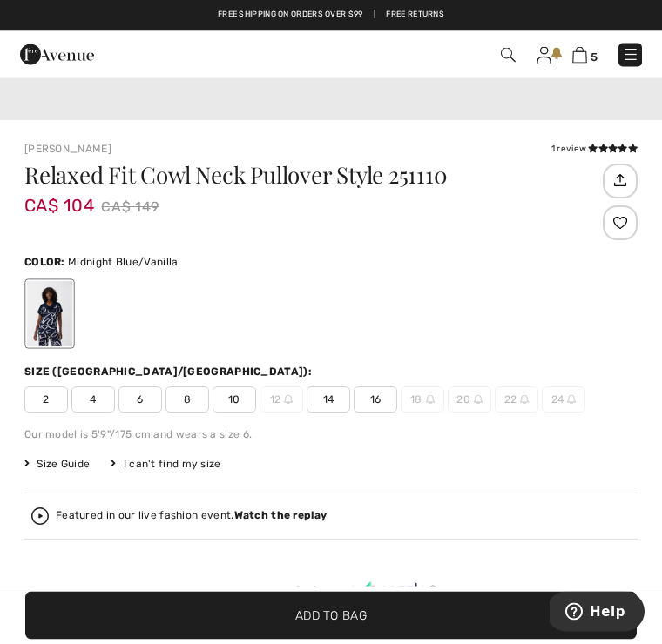
scroll to position [448, 0]
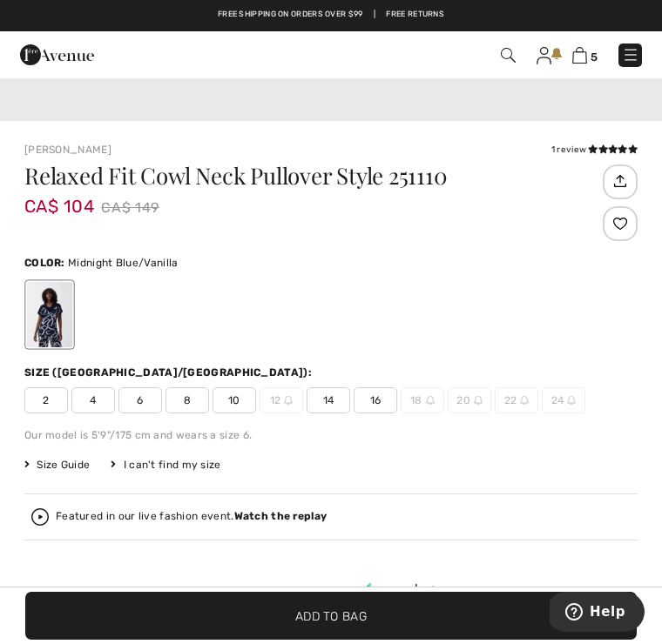
click at [334, 401] on span "14" at bounding box center [329, 400] width 44 height 26
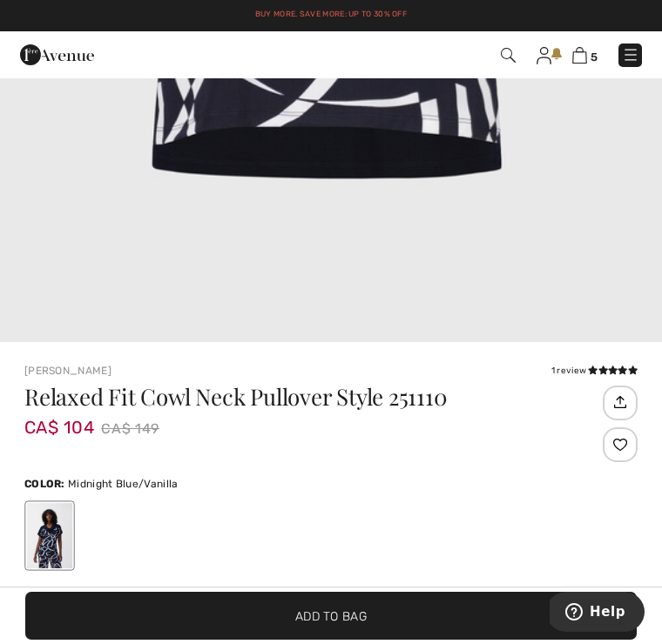
scroll to position [258, 0]
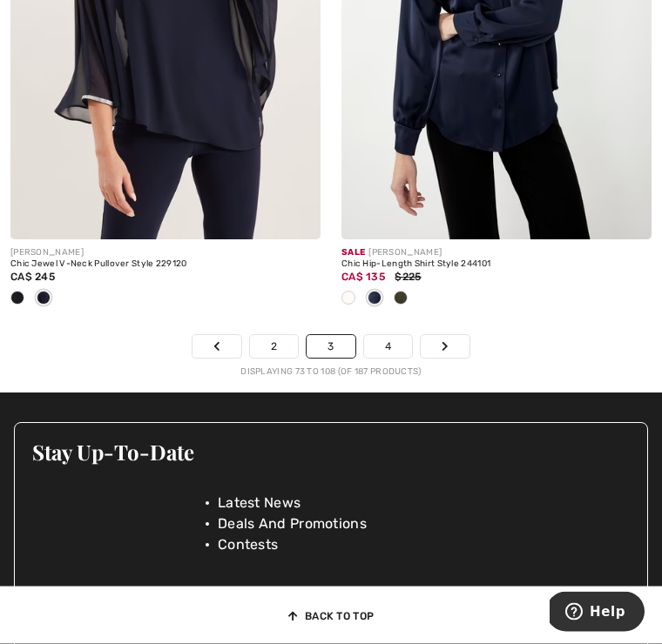
scroll to position [10405, 0]
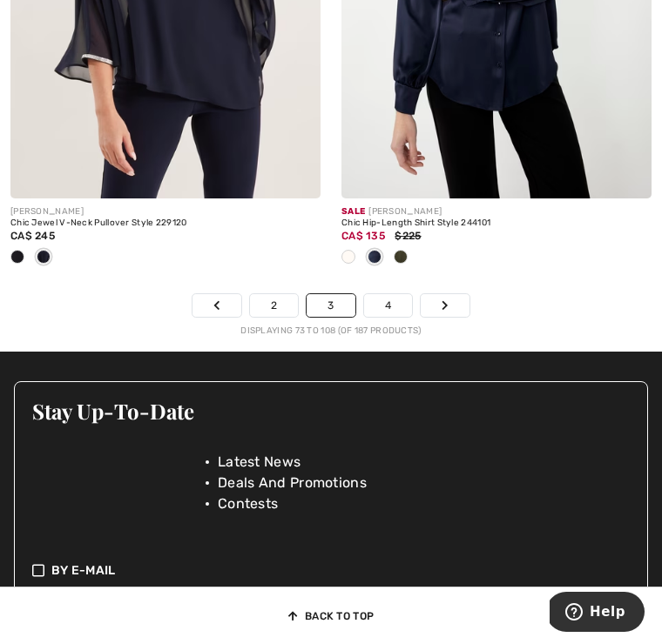
click at [406, 294] on link "4" at bounding box center [388, 305] width 48 height 23
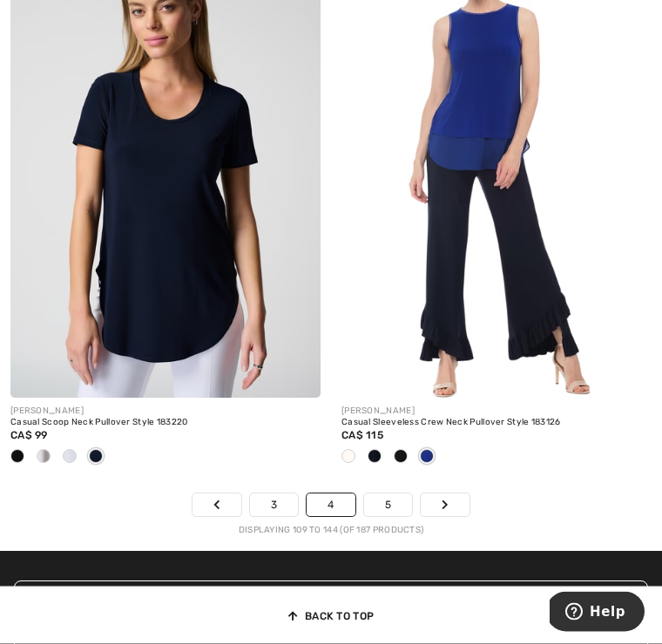
scroll to position [10206, 0]
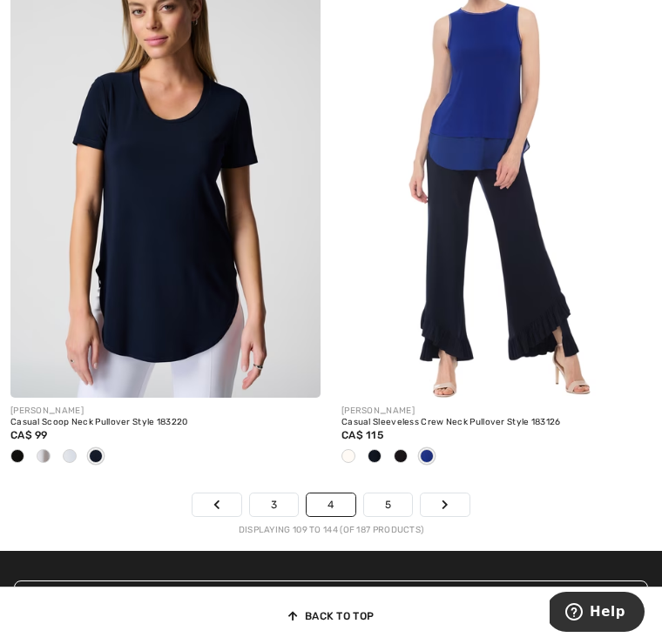
click at [403, 494] on link "5" at bounding box center [388, 505] width 48 height 23
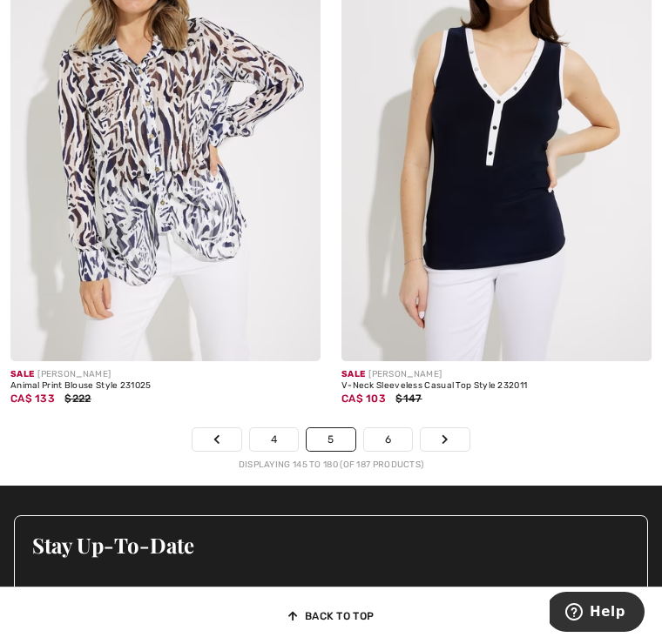
scroll to position [10223, 0]
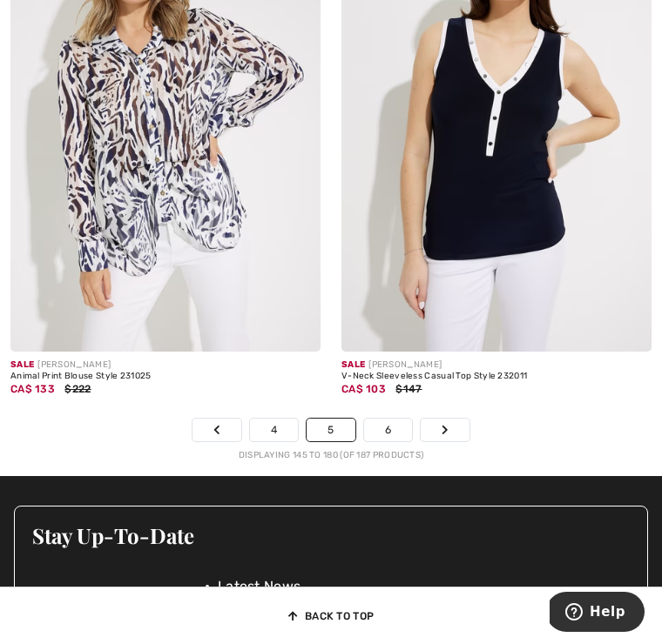
click at [402, 419] on link "6" at bounding box center [388, 430] width 48 height 23
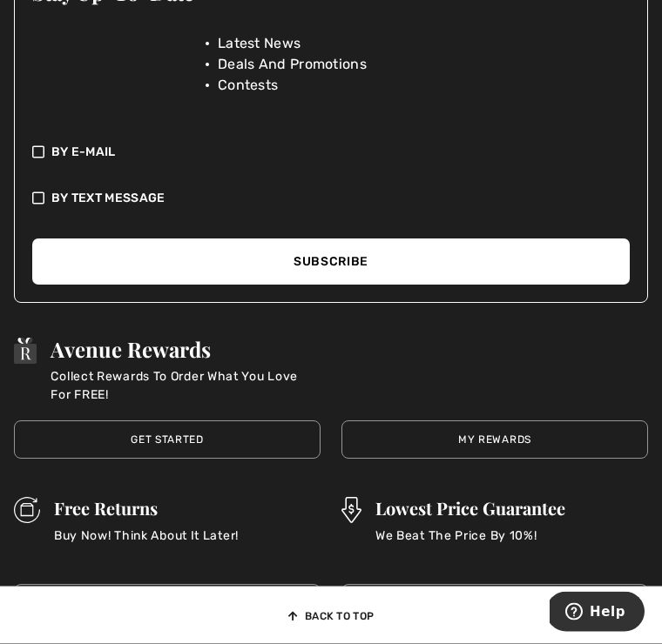
scroll to position [2619, 0]
